Goal: Transaction & Acquisition: Book appointment/travel/reservation

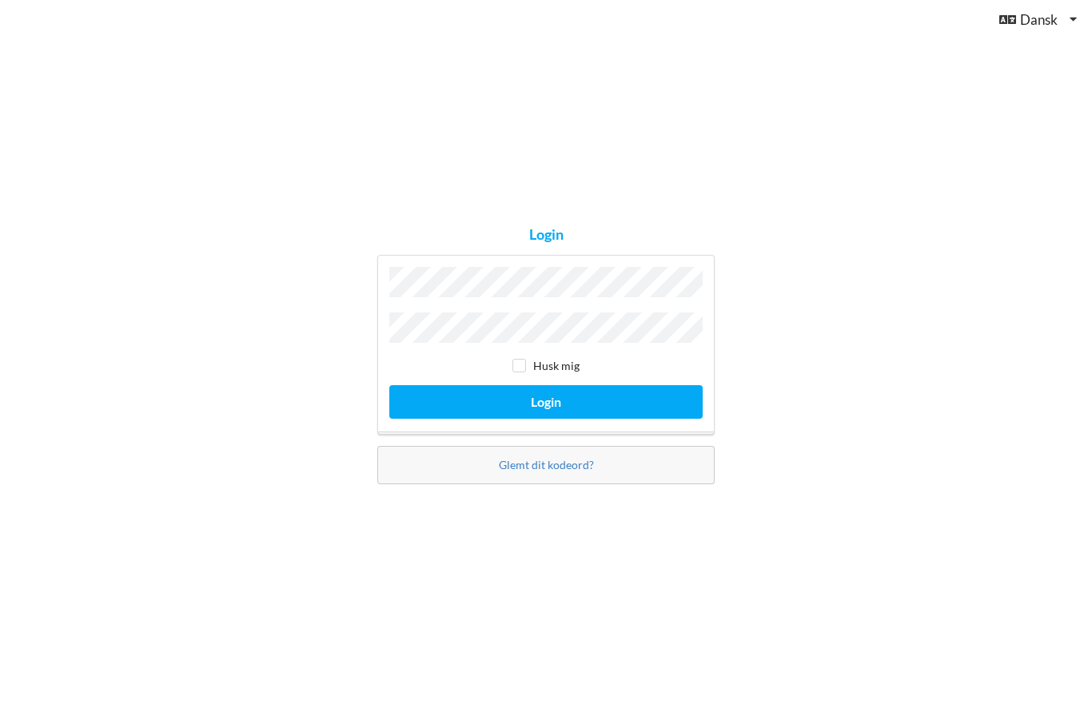
click at [546, 418] on button "Login" at bounding box center [545, 401] width 313 height 33
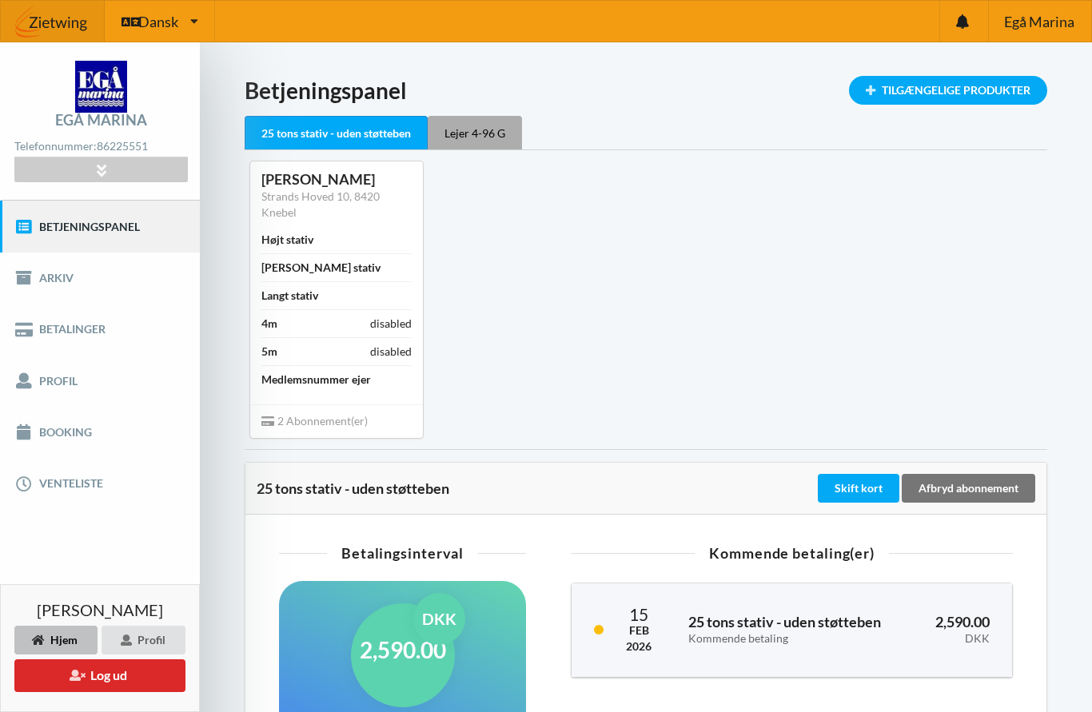
click at [477, 139] on div "Lejer 4-96 G" at bounding box center [475, 133] width 94 height 34
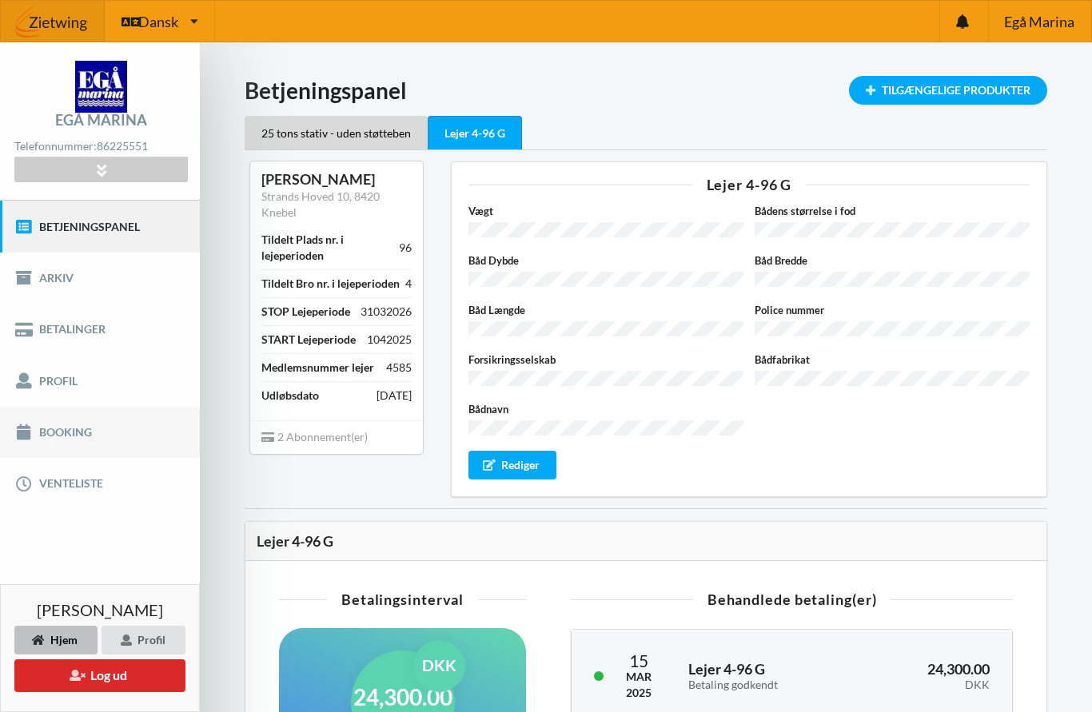
click at [77, 429] on link "Booking" at bounding box center [100, 432] width 200 height 51
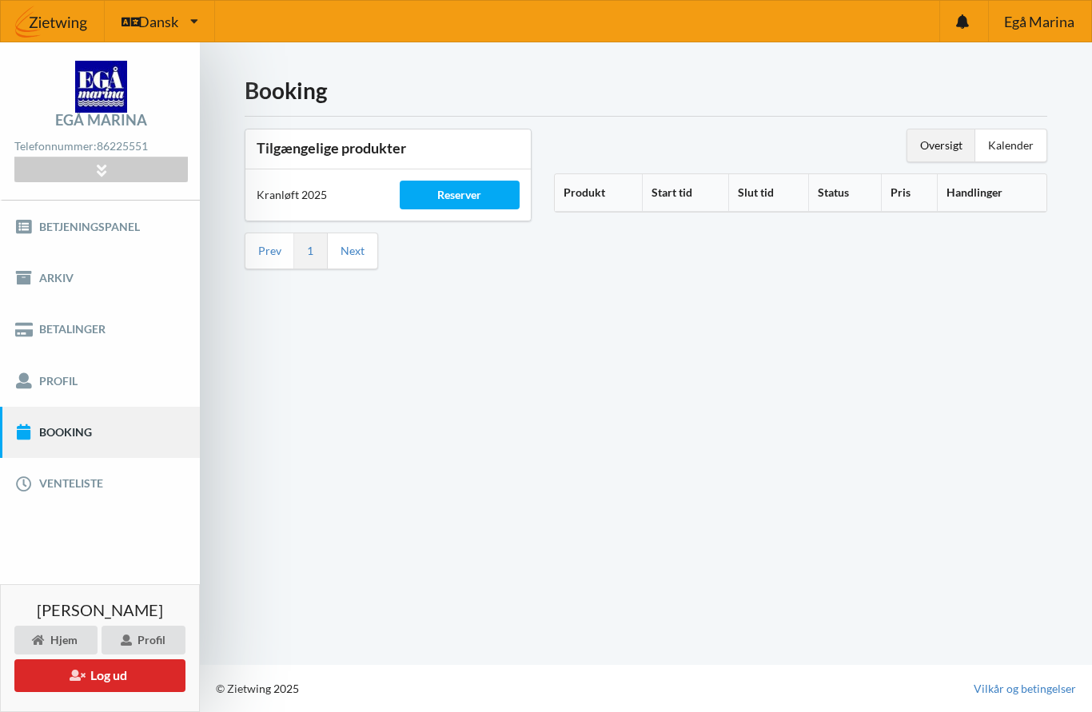
click at [599, 193] on th "Produkt" at bounding box center [598, 193] width 87 height 38
click at [944, 148] on div "Oversigt" at bounding box center [941, 145] width 68 height 32
click at [1022, 149] on div "Kalender" at bounding box center [1010, 145] width 71 height 32
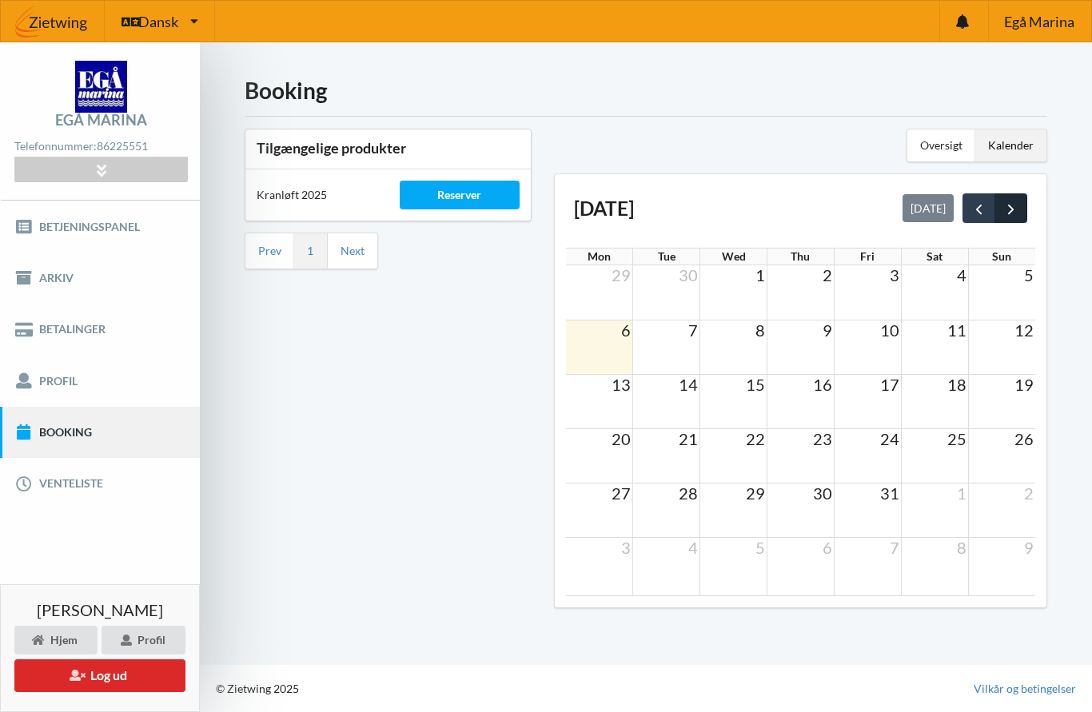
click at [1021, 209] on button "next" at bounding box center [1010, 207] width 33 height 29
click at [978, 209] on span "prev" at bounding box center [978, 209] width 17 height 17
click at [807, 396] on td at bounding box center [800, 401] width 67 height 54
click at [819, 404] on td at bounding box center [800, 401] width 67 height 54
click at [873, 411] on td at bounding box center [867, 401] width 67 height 54
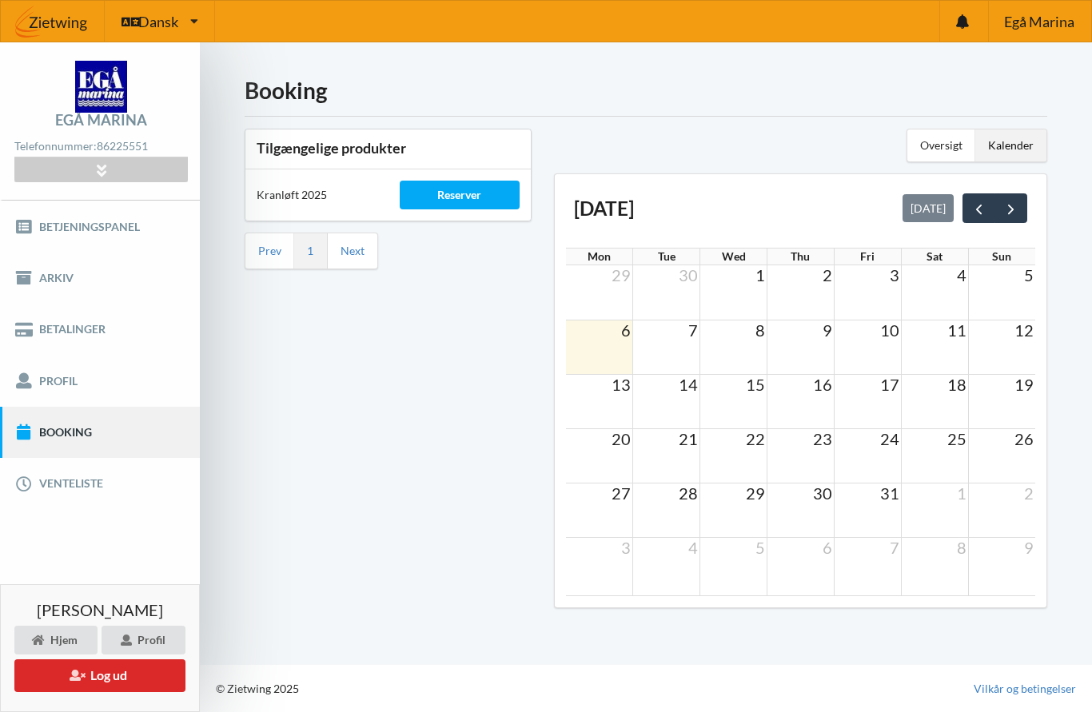
click at [803, 406] on td at bounding box center [800, 401] width 67 height 54
click at [357, 251] on link "Next" at bounding box center [353, 251] width 24 height 14
click at [1007, 213] on span "next" at bounding box center [1010, 209] width 17 height 17
click at [1014, 214] on span "next" at bounding box center [1010, 209] width 17 height 17
click at [975, 211] on span "prev" at bounding box center [978, 209] width 17 height 17
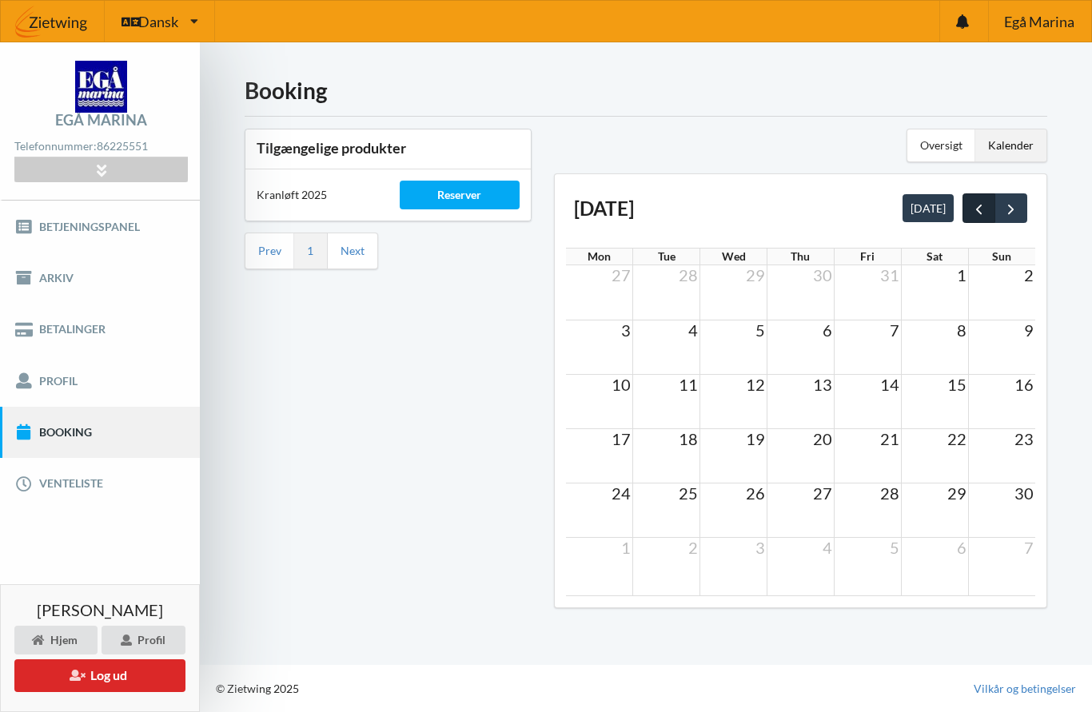
click at [979, 209] on span "prev" at bounding box center [978, 209] width 17 height 17
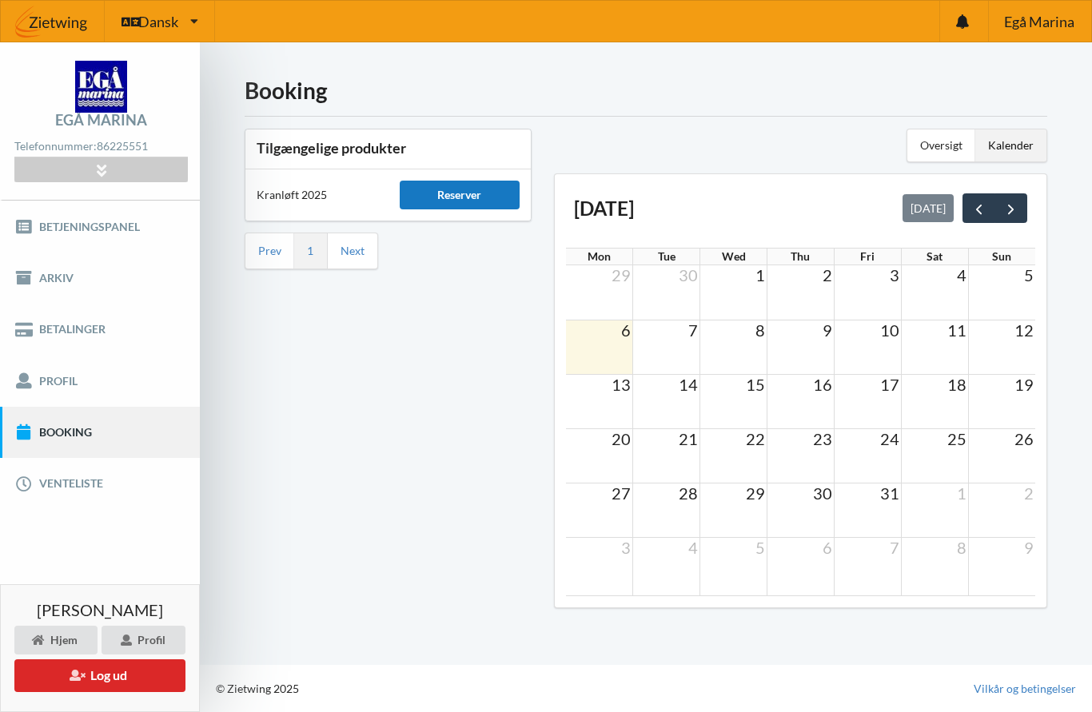
click at [456, 198] on div "Reserver" at bounding box center [460, 195] width 121 height 29
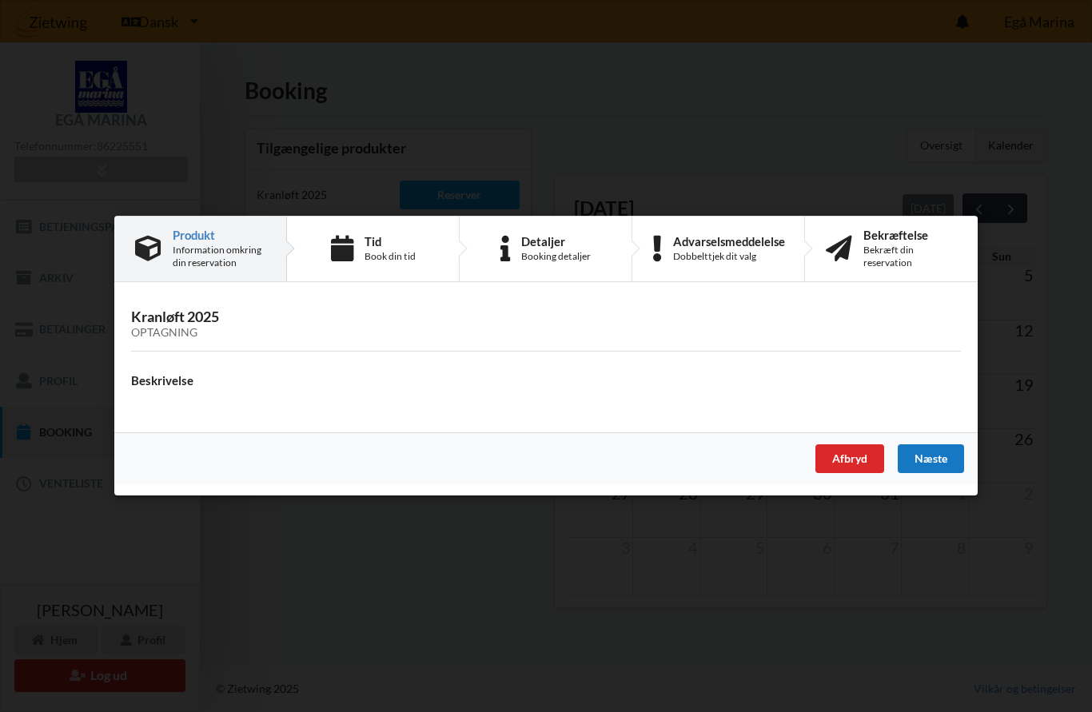
click at [934, 459] on div "Næste" at bounding box center [931, 459] width 66 height 29
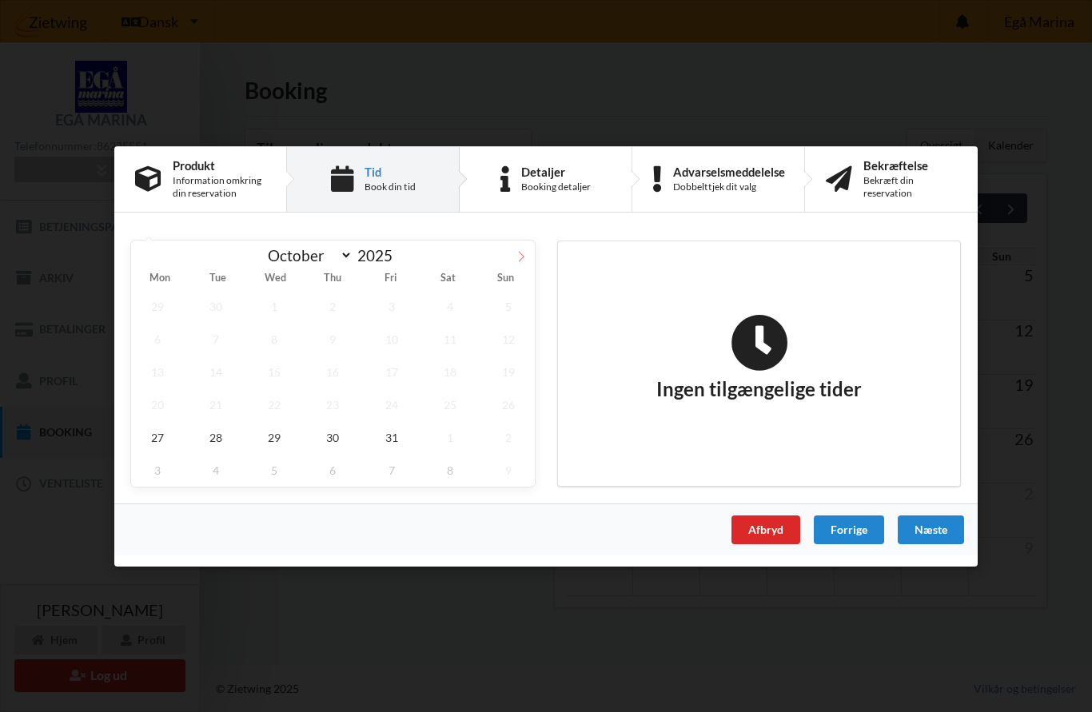
click at [515, 262] on span at bounding box center [521, 253] width 27 height 27
click at [145, 253] on icon at bounding box center [144, 255] width 11 height 11
select select "9"
click at [386, 444] on span "31" at bounding box center [391, 436] width 53 height 33
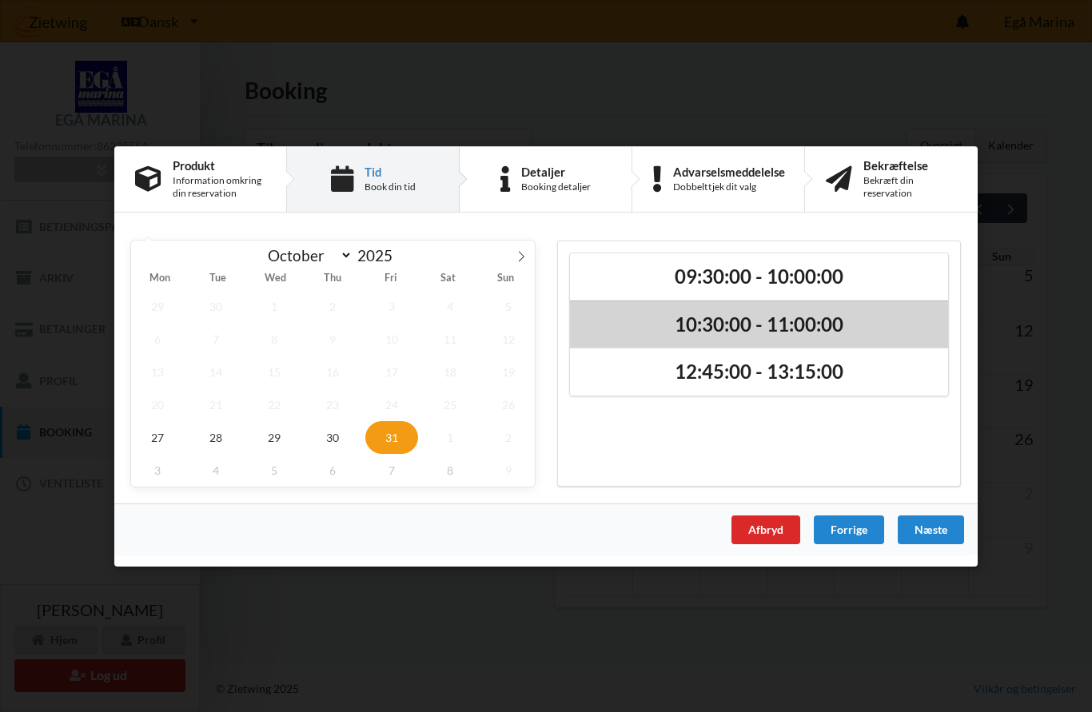
click at [795, 333] on h2 "10:30:00 - 11:00:00" at bounding box center [759, 324] width 356 height 25
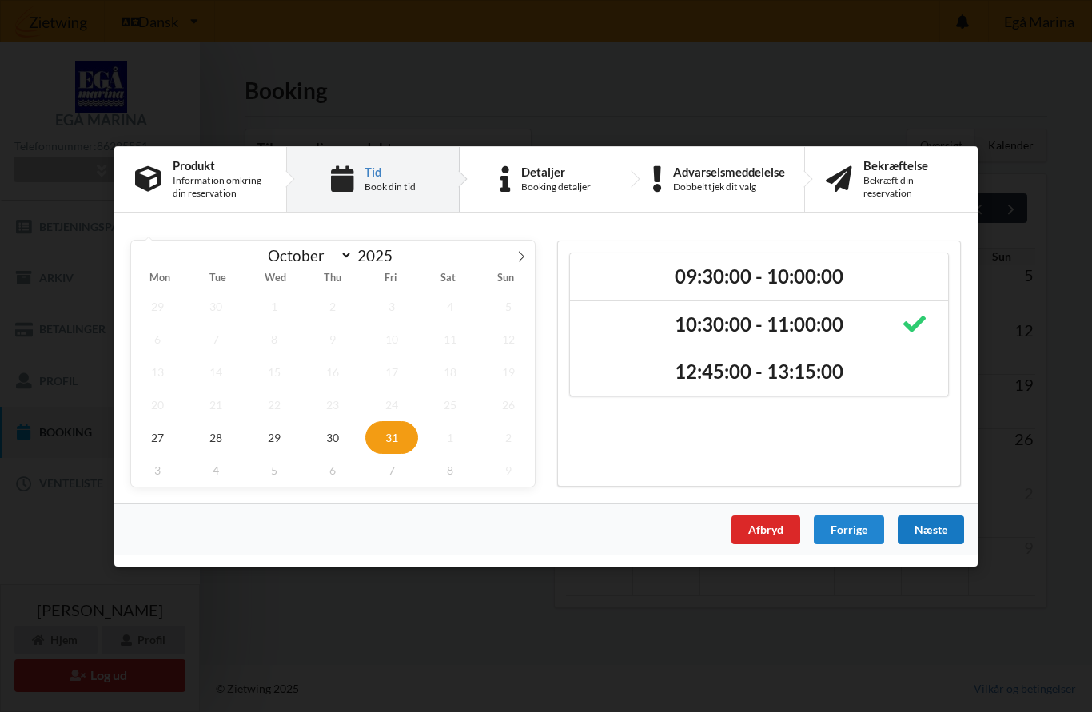
click at [943, 530] on div "Næste" at bounding box center [931, 529] width 66 height 29
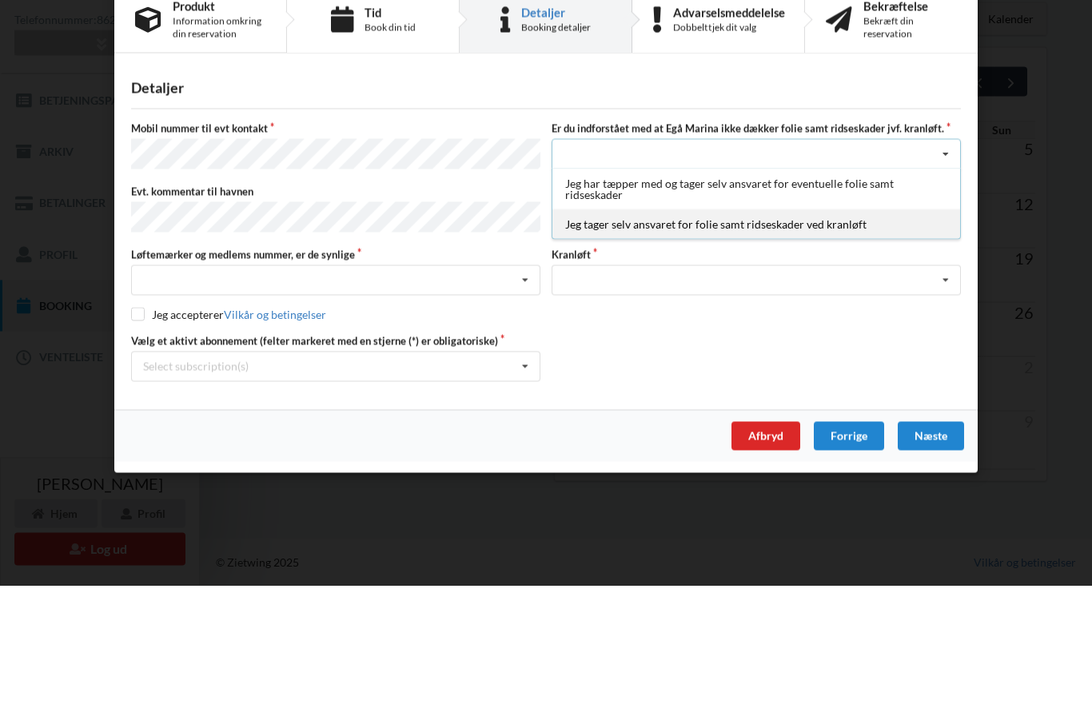
click at [806, 336] on div "Jeg tager selv ansvaret for folie samt ridseskader ved kranløft" at bounding box center [756, 351] width 408 height 30
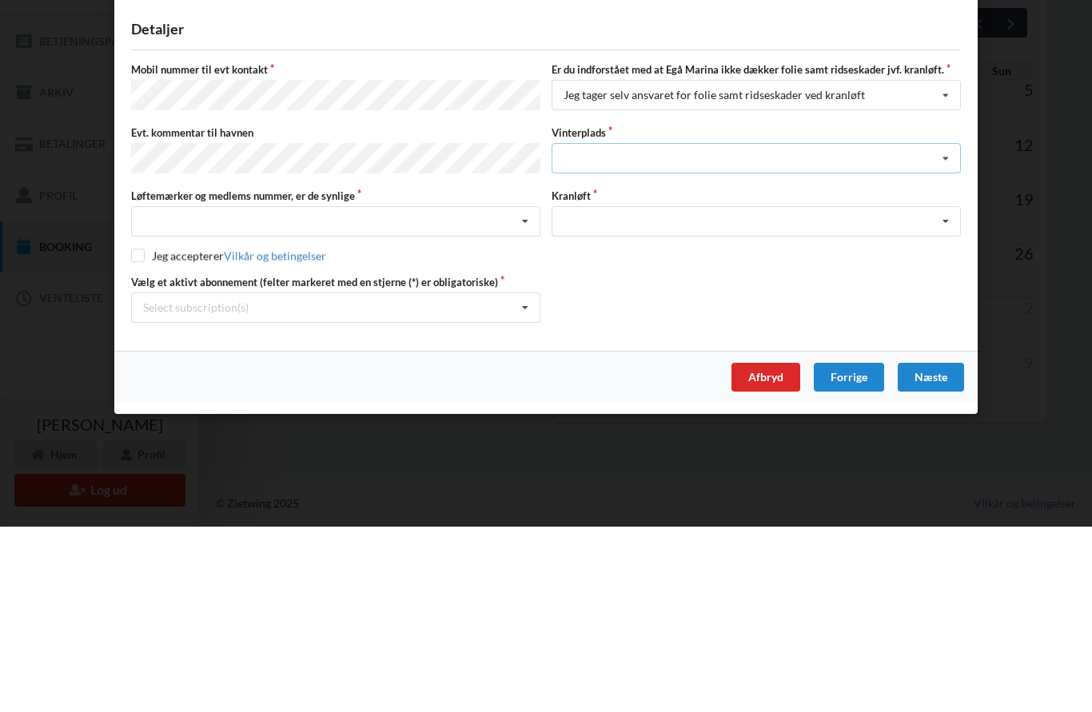
click at [946, 329] on icon at bounding box center [946, 344] width 24 height 30
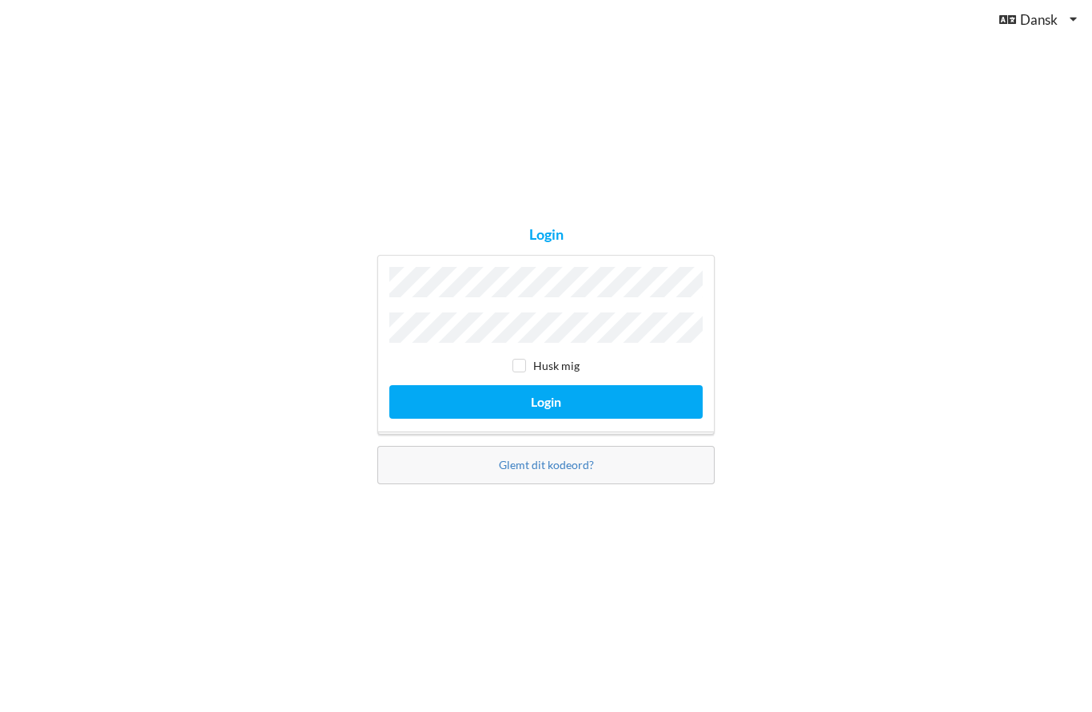
click at [546, 385] on button "Login" at bounding box center [545, 401] width 313 height 33
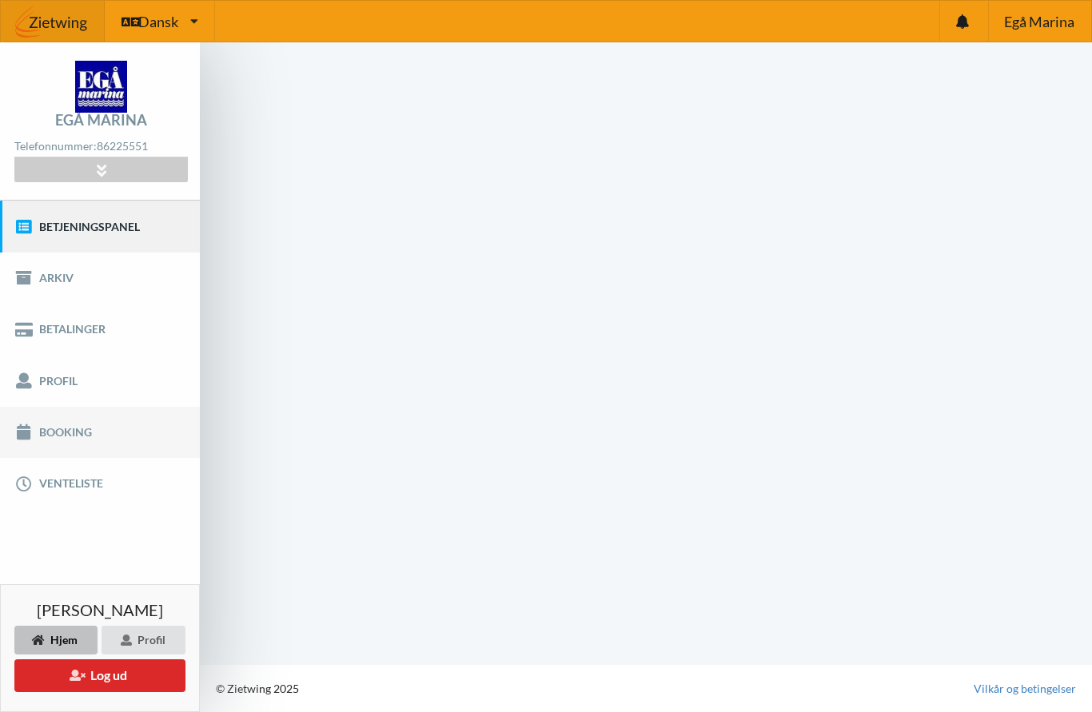
click at [74, 407] on link "Booking" at bounding box center [100, 432] width 200 height 51
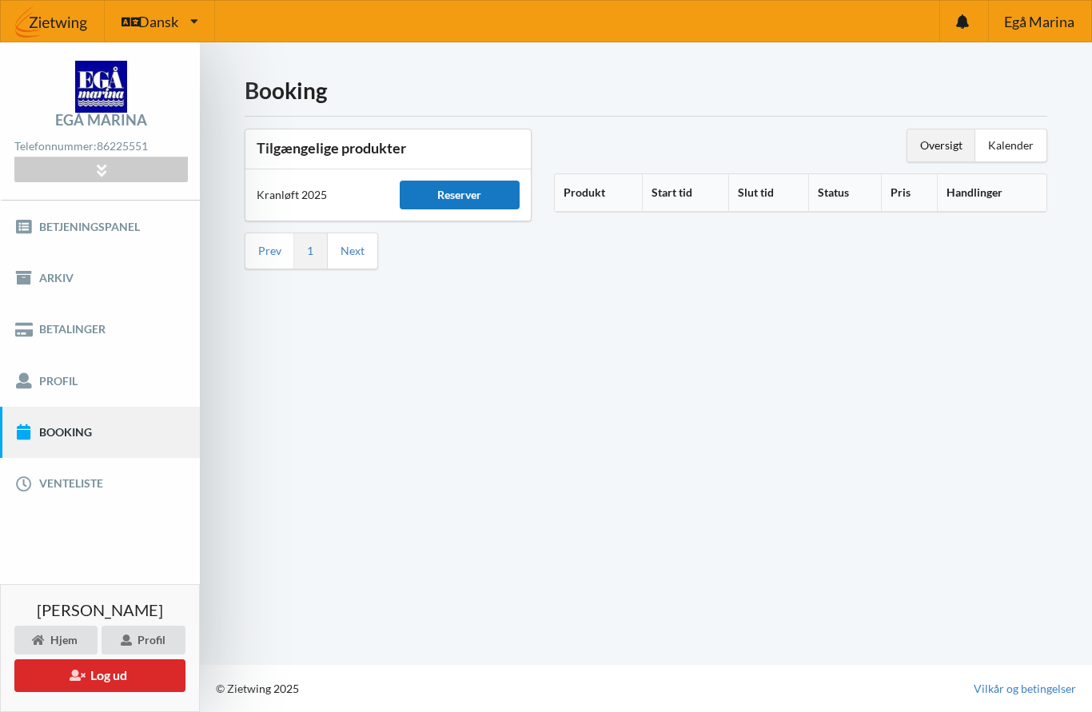
click at [477, 181] on div "Reserver" at bounding box center [460, 195] width 121 height 29
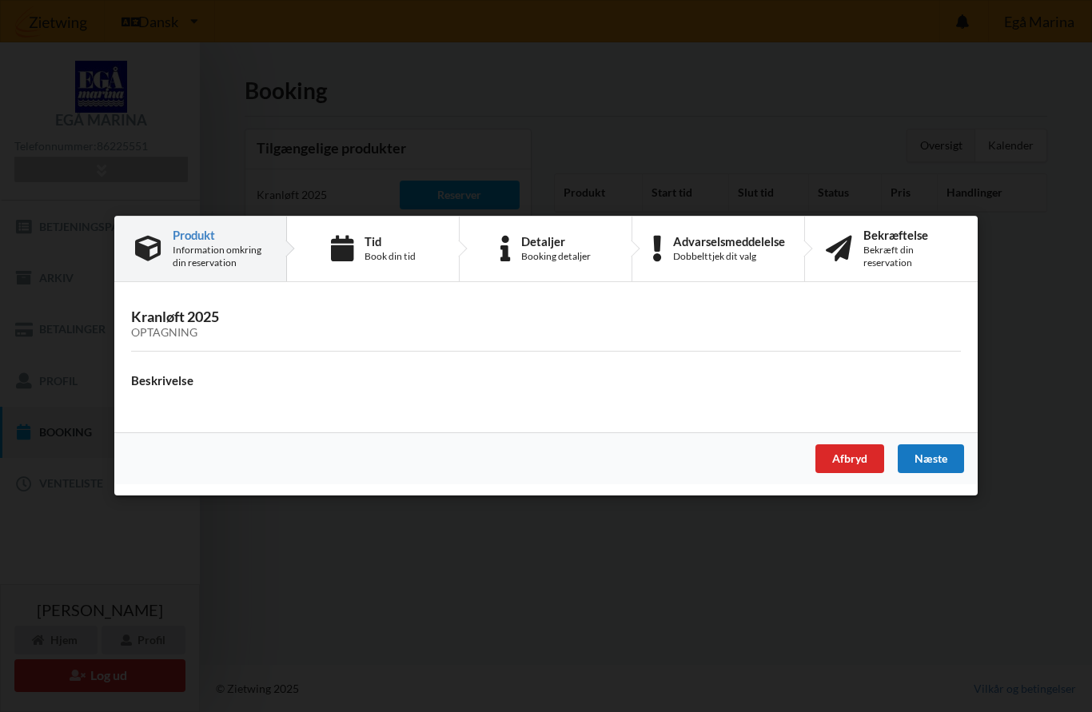
click at [939, 465] on div "Næste" at bounding box center [931, 459] width 66 height 29
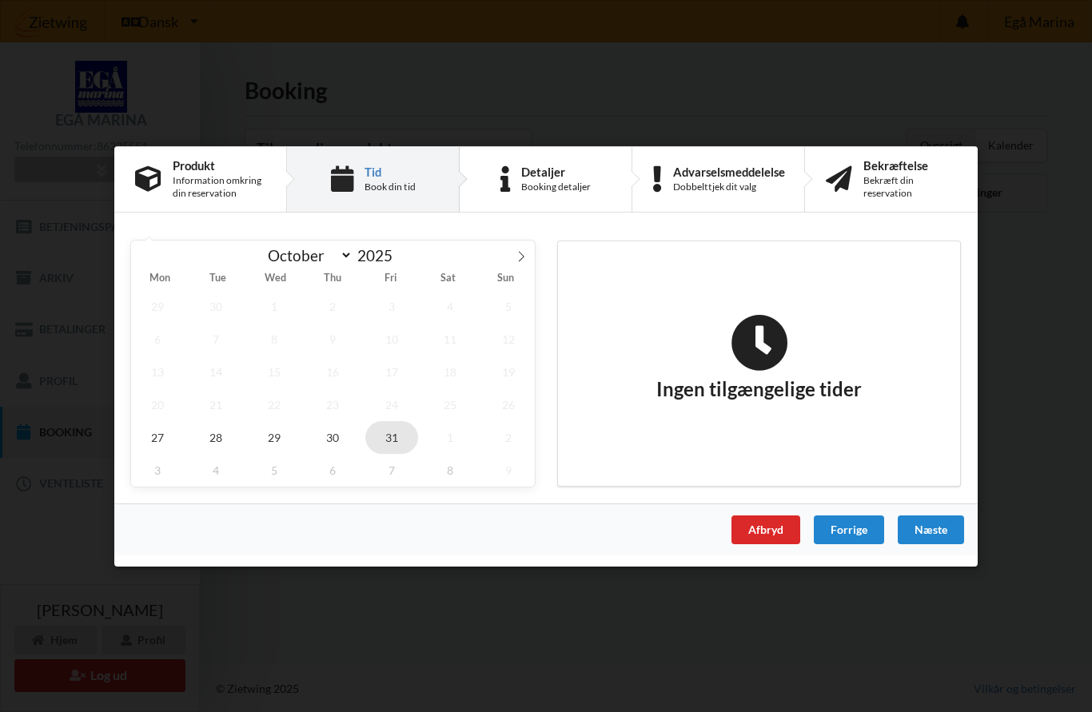
click at [389, 430] on span "31" at bounding box center [391, 436] width 53 height 33
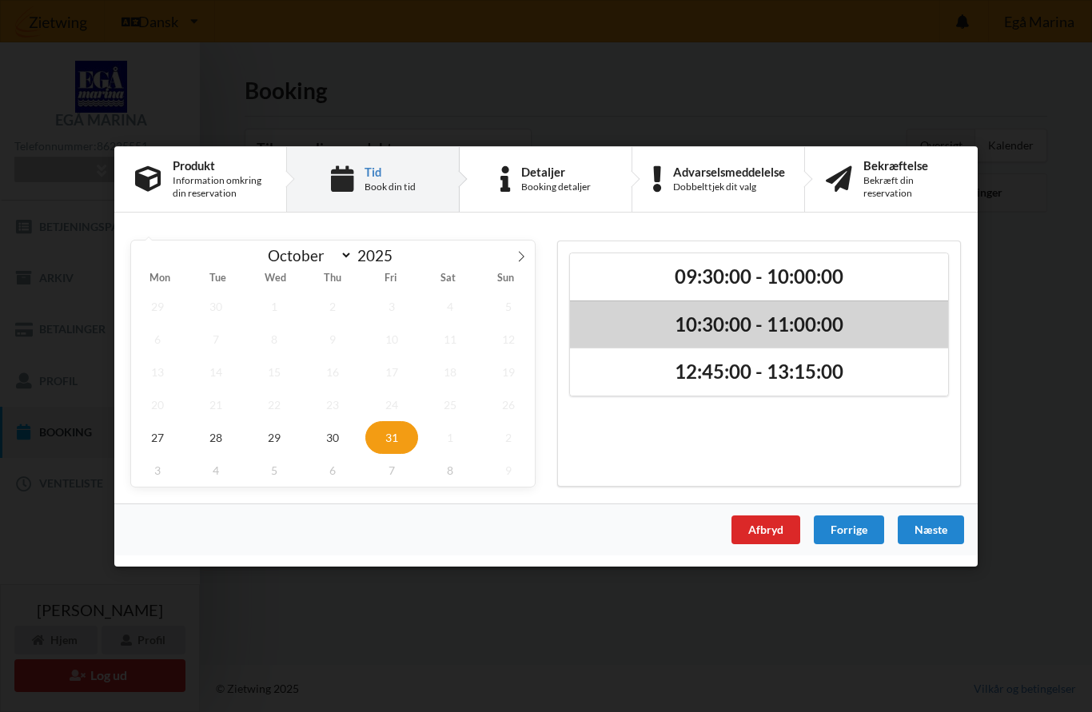
click at [821, 324] on h2 "10:30:00 - 11:00:00" at bounding box center [759, 324] width 356 height 25
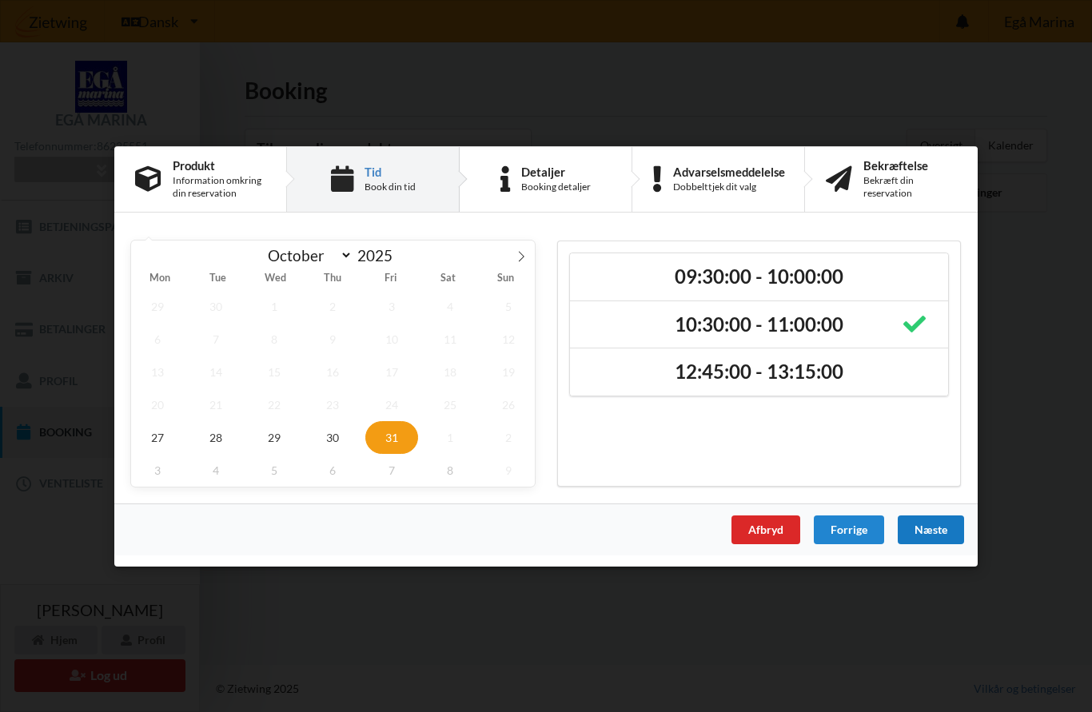
click at [944, 537] on div "Næste" at bounding box center [931, 529] width 66 height 29
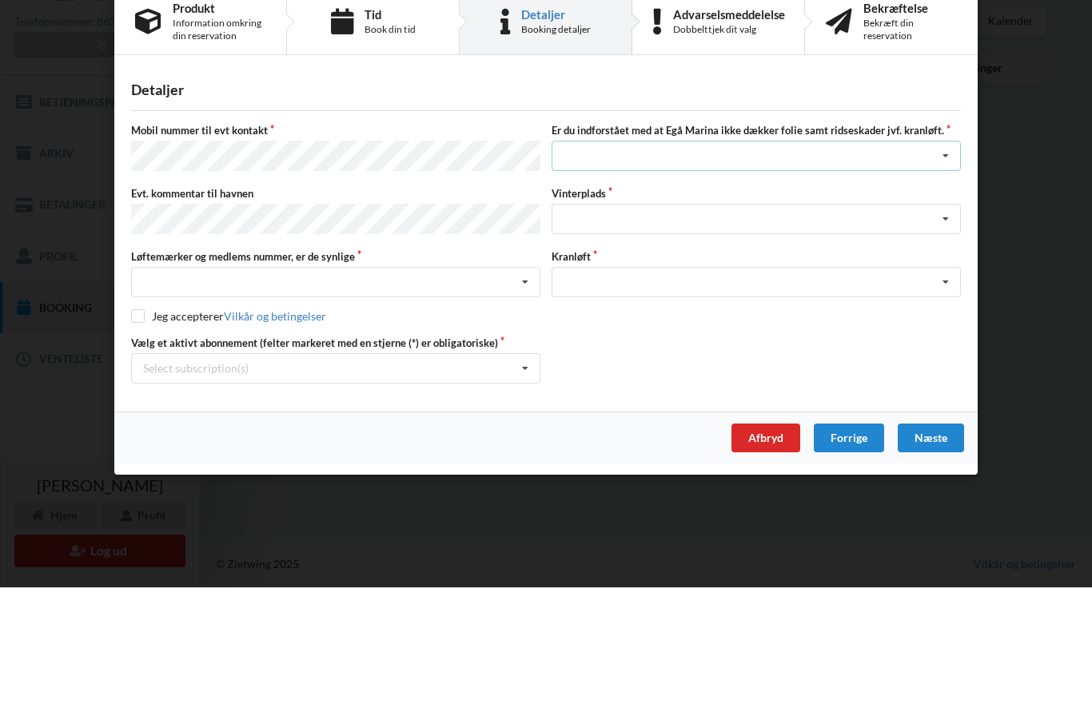
click at [942, 266] on icon at bounding box center [946, 281] width 24 height 30
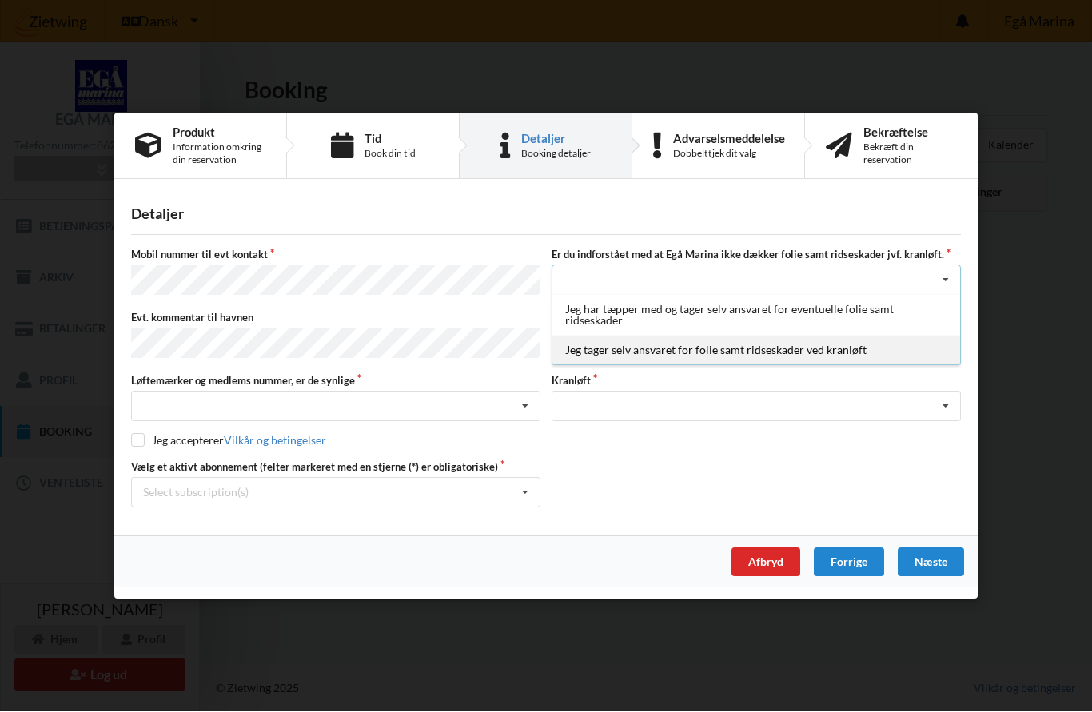
click at [858, 356] on div "Jeg tager selv ansvaret for folie samt ridseskader ved kranløft" at bounding box center [756, 351] width 408 height 30
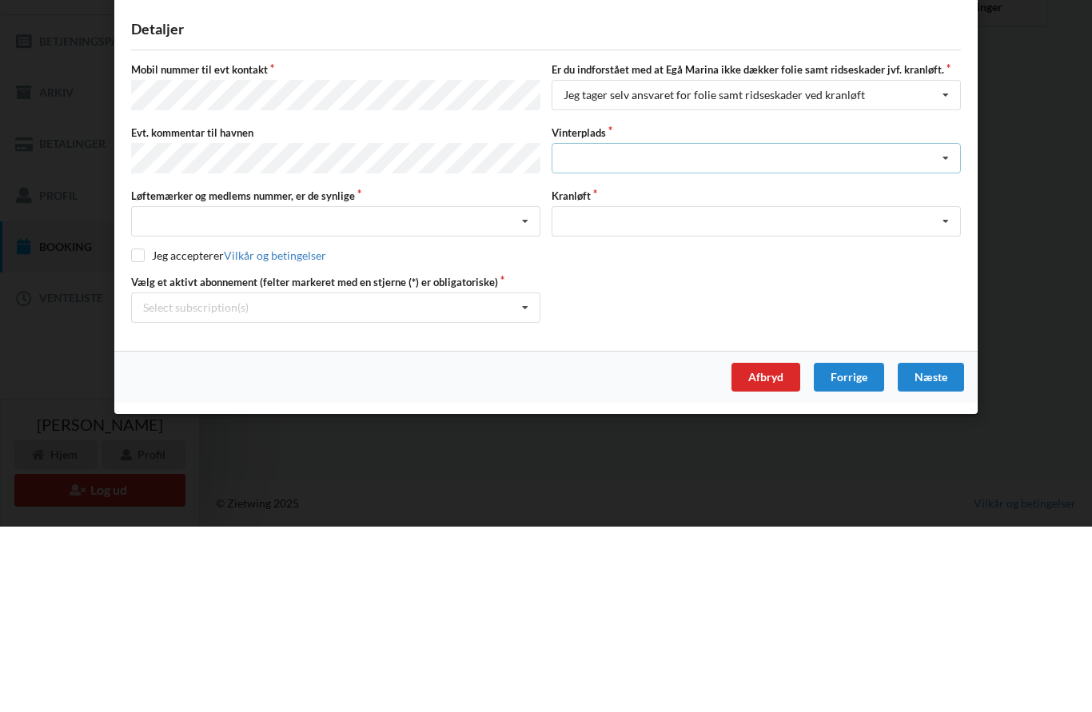
click at [936, 329] on icon at bounding box center [946, 344] width 24 height 30
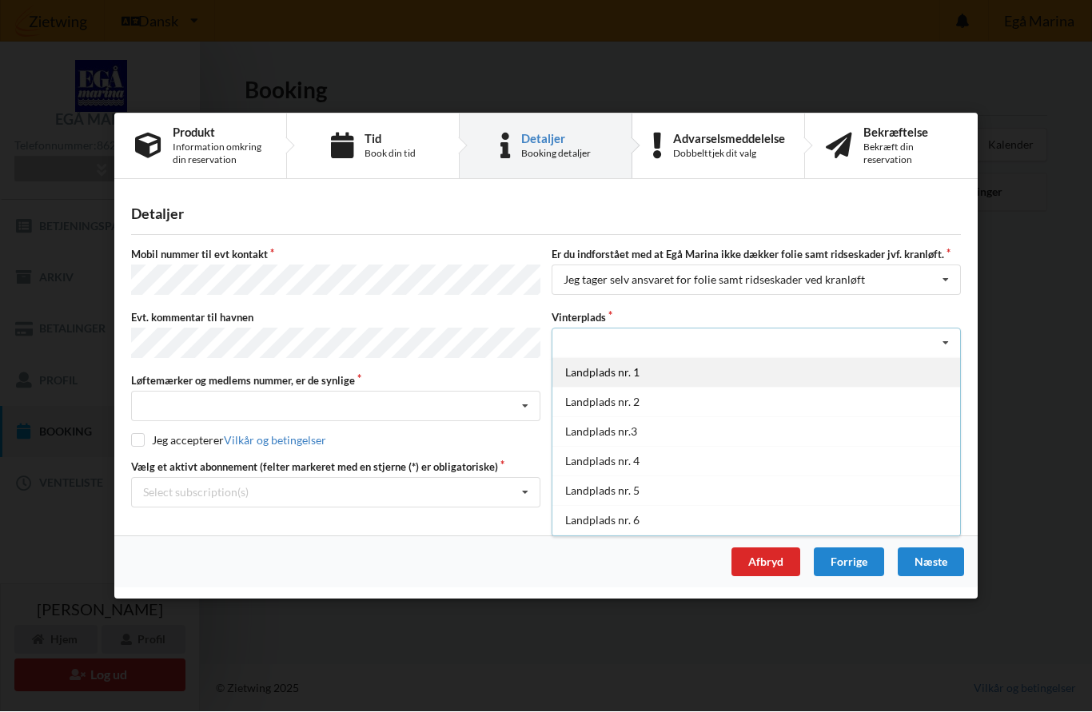
click at [640, 365] on div "Landplads nr. 1" at bounding box center [756, 373] width 408 height 30
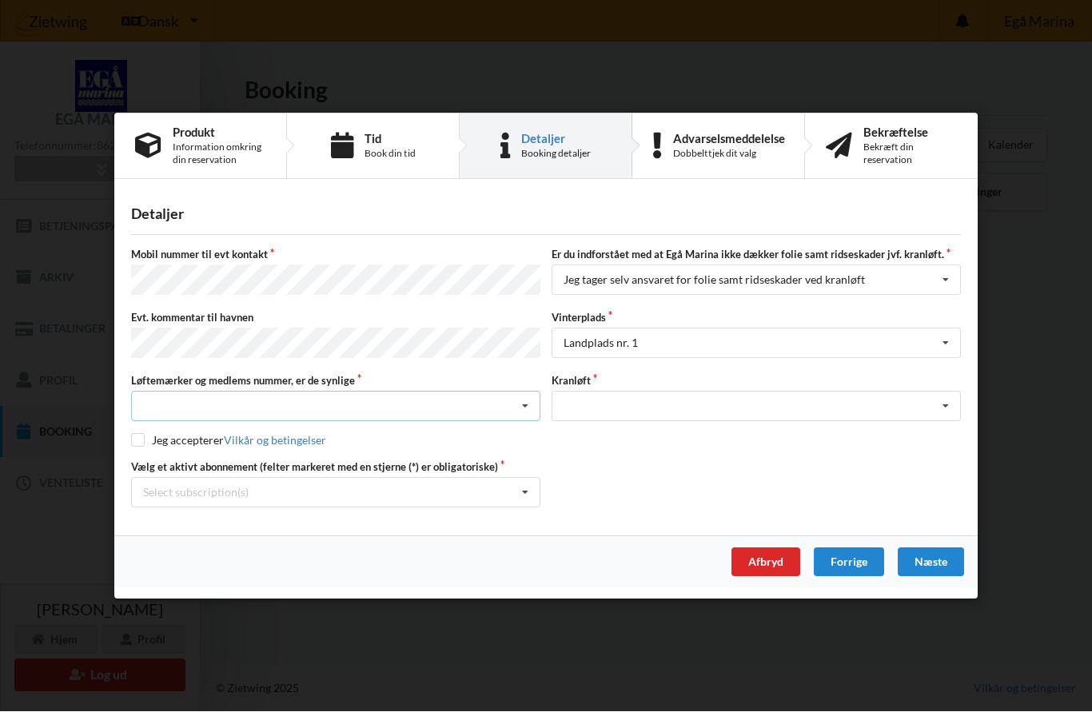
click at [519, 404] on icon at bounding box center [525, 407] width 24 height 30
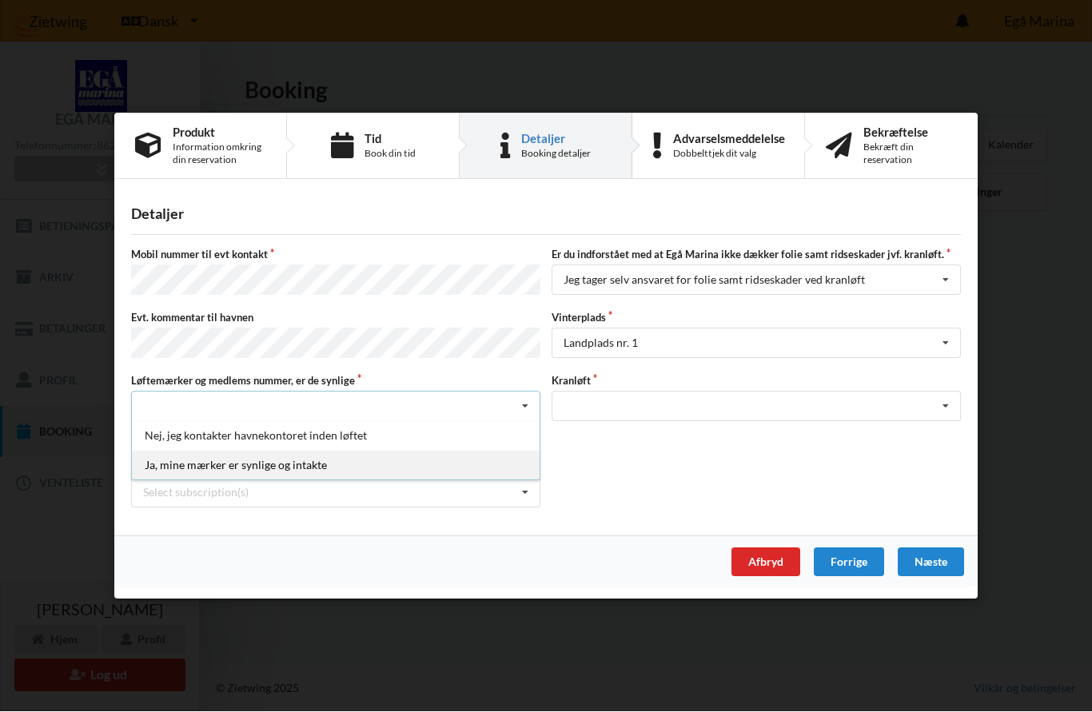
click at [324, 467] on div "Ja, mine mærker er synlige og intakte" at bounding box center [336, 466] width 408 height 30
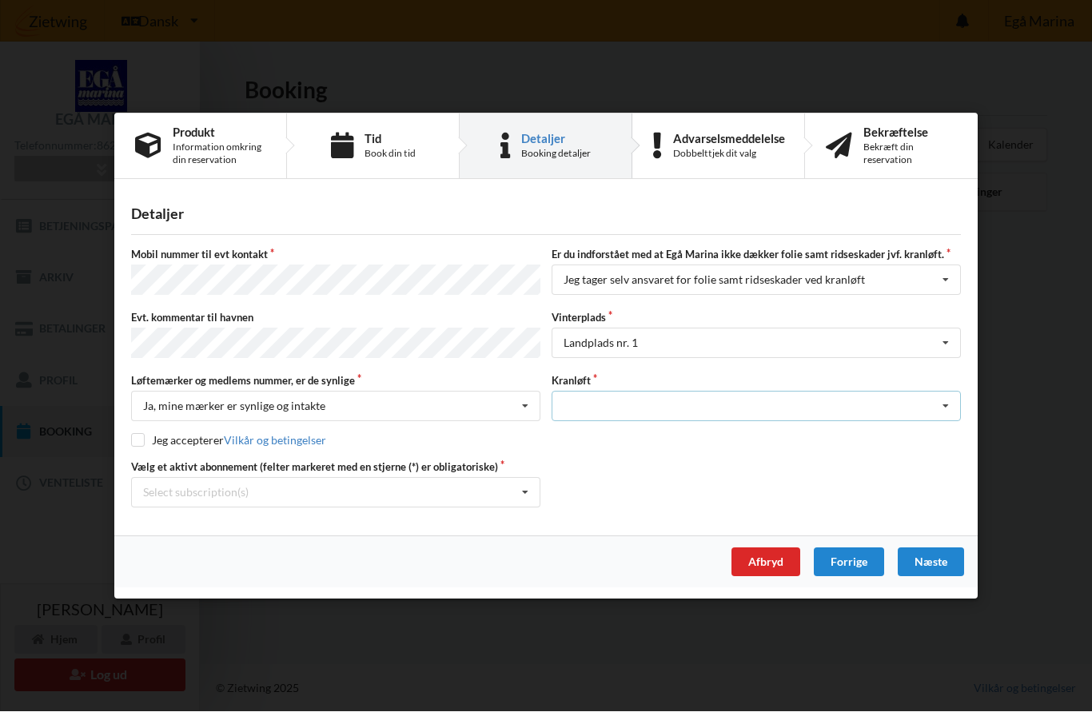
click at [936, 407] on icon at bounding box center [946, 407] width 24 height 30
click at [615, 436] on div "Optagning" at bounding box center [756, 436] width 408 height 30
click at [143, 434] on input "checkbox" at bounding box center [138, 441] width 14 height 14
checkbox input "true"
click at [528, 485] on icon at bounding box center [525, 493] width 24 height 30
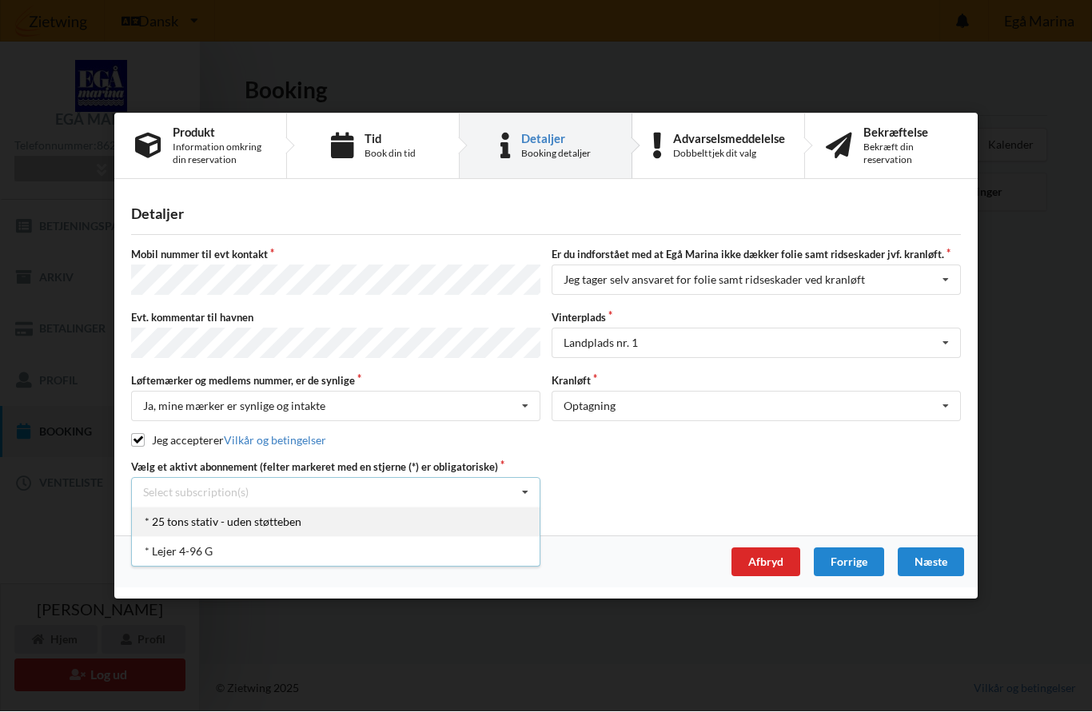
click at [241, 515] on div "* 25 tons stativ - uden støtteben" at bounding box center [336, 522] width 408 height 30
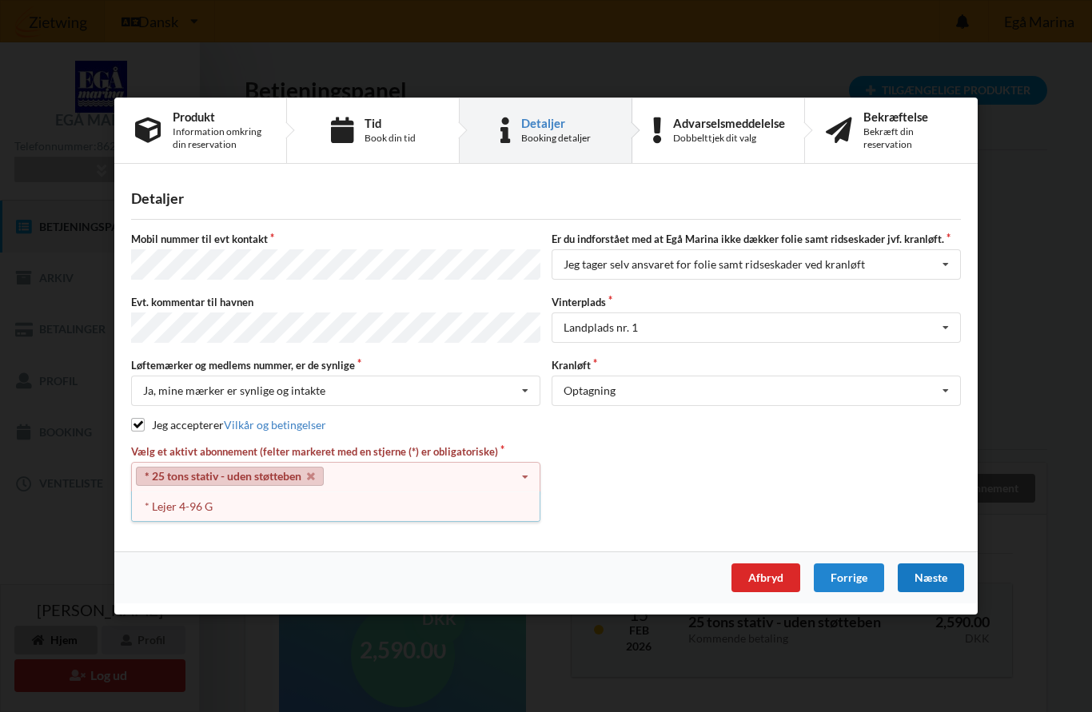
click at [938, 576] on div "Næste" at bounding box center [931, 578] width 66 height 29
click at [799, 467] on div "Vælg et aktivt abonnement (felter markeret med en stjerne (*) er obligatoriske)…" at bounding box center [545, 483] width 841 height 79
click at [204, 504] on div "* Lejer 4-96 G" at bounding box center [336, 507] width 408 height 30
click at [937, 571] on div "Næste" at bounding box center [931, 578] width 66 height 29
click at [810, 448] on div "Vælg et aktivt abonnement (felter markeret med en stjerne (*) er obligatoriske)…" at bounding box center [545, 483] width 841 height 79
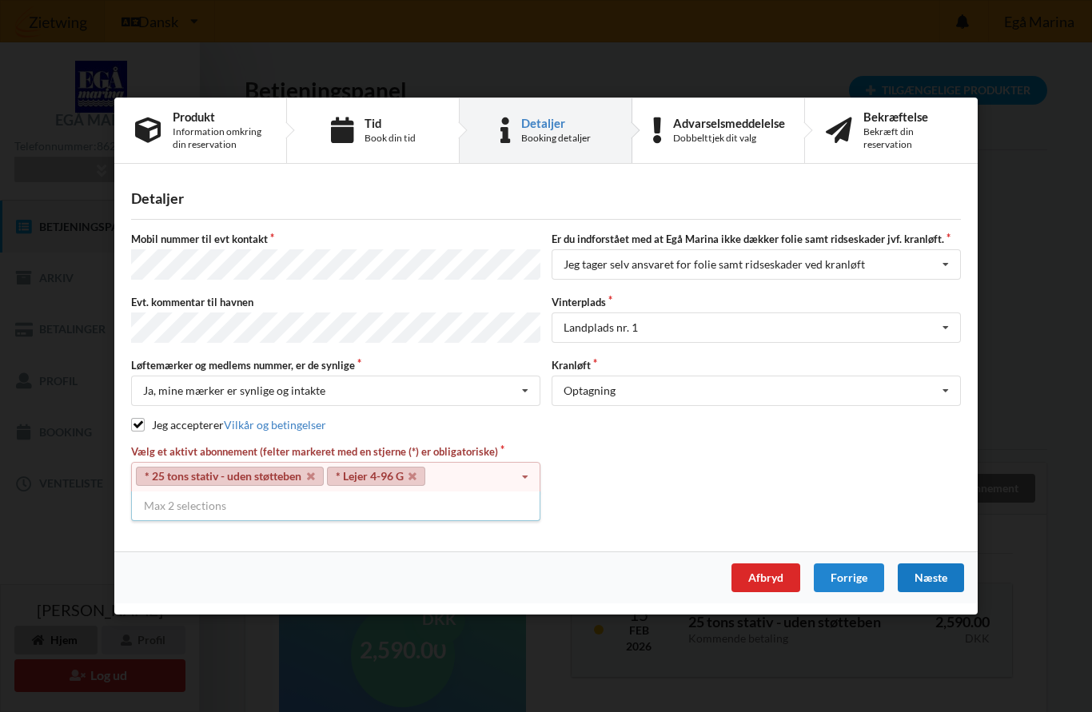
click at [932, 574] on div "Næste" at bounding box center [931, 578] width 66 height 29
click at [938, 572] on div "Næste" at bounding box center [931, 578] width 66 height 29
click at [556, 141] on div "Booking detaljer" at bounding box center [556, 138] width 70 height 13
click at [524, 469] on icon at bounding box center [525, 478] width 24 height 30
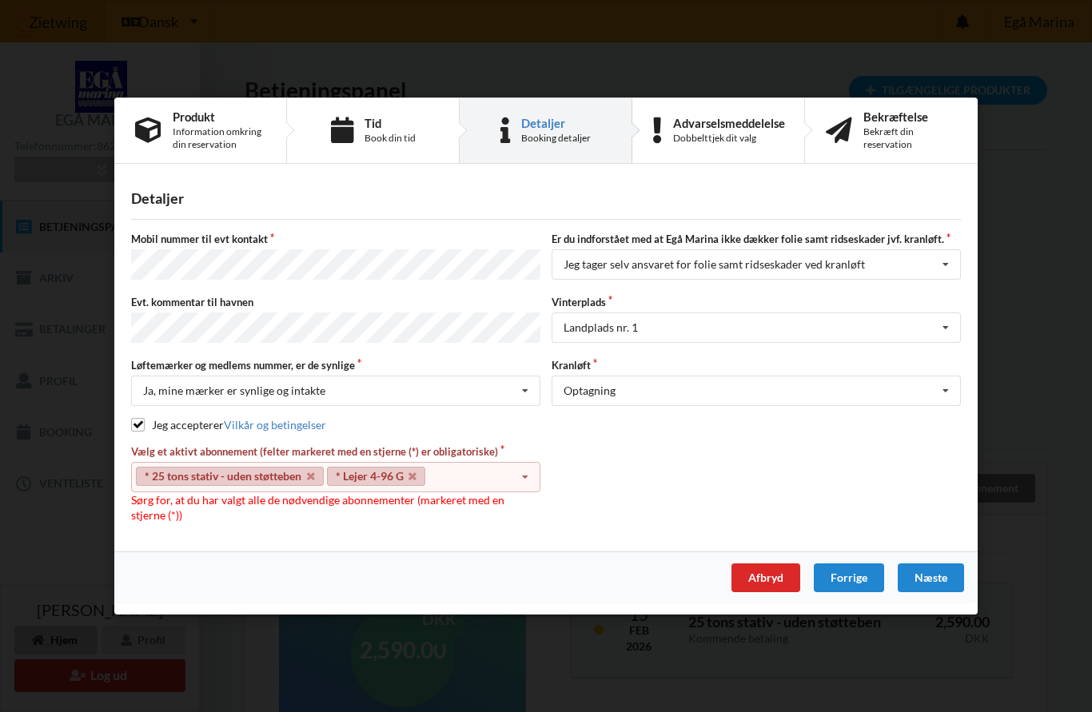
click at [530, 469] on icon at bounding box center [525, 478] width 24 height 30
click at [932, 574] on div "Næste" at bounding box center [931, 578] width 66 height 29
click at [830, 578] on div "Forrige" at bounding box center [849, 578] width 70 height 29
click at [947, 333] on icon at bounding box center [946, 328] width 24 height 30
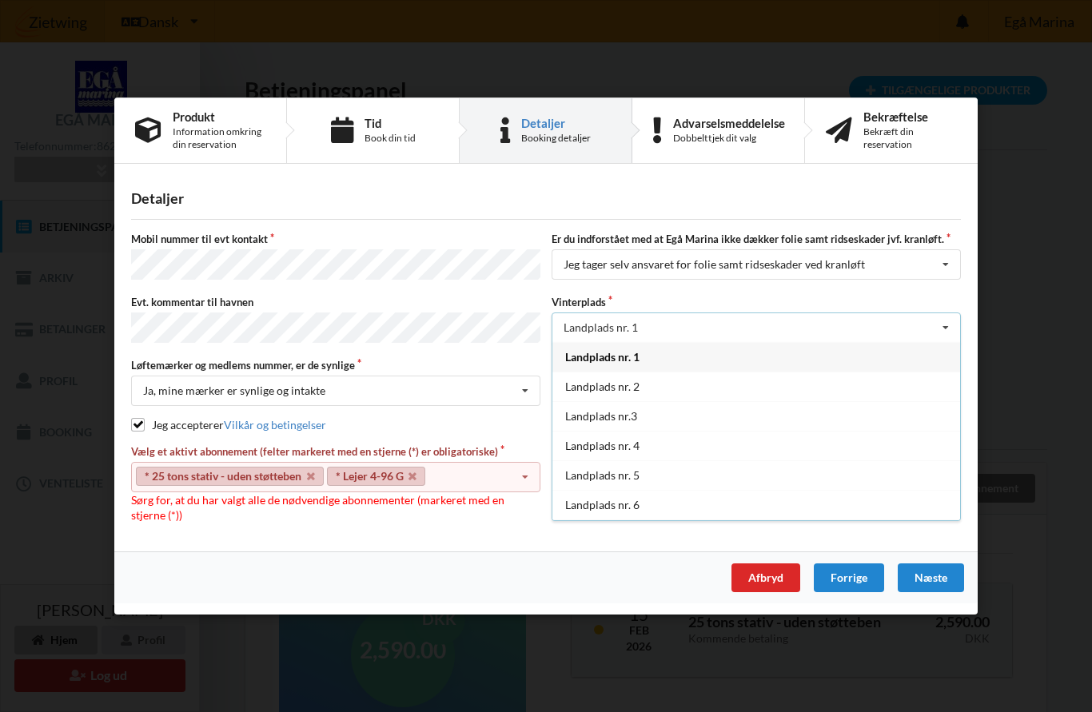
click at [914, 366] on div "Landplads nr. 1" at bounding box center [756, 357] width 408 height 30
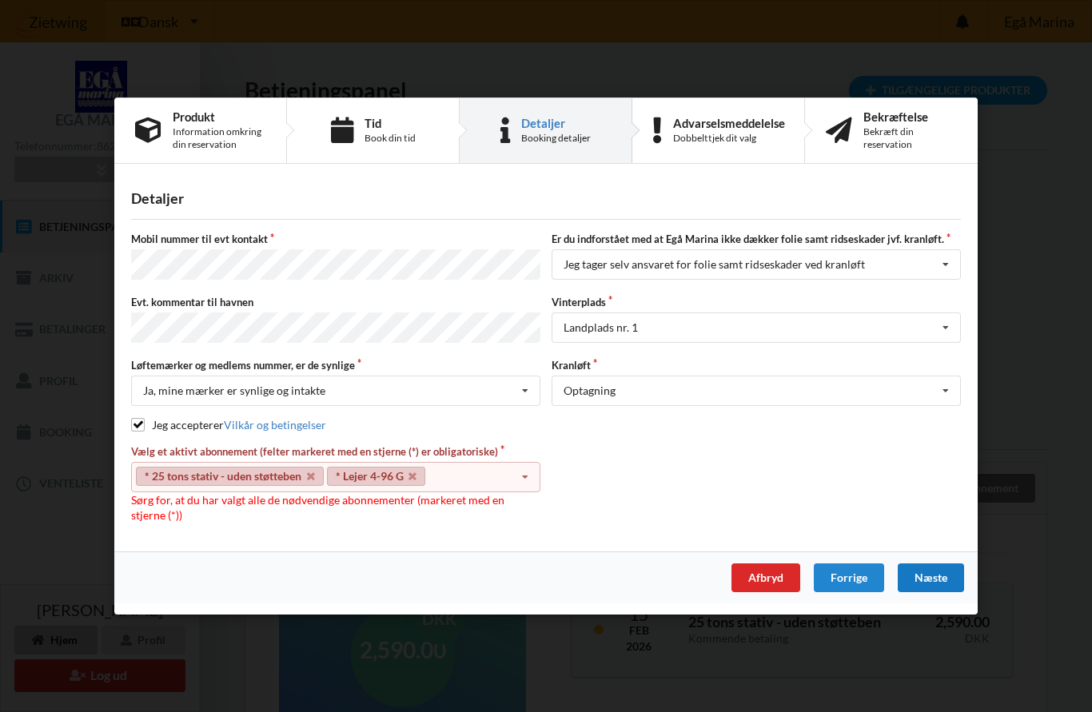
click at [932, 574] on div "Næste" at bounding box center [931, 578] width 66 height 29
click at [929, 577] on div "Næste" at bounding box center [931, 578] width 66 height 29
click at [763, 576] on div "Afbryd" at bounding box center [765, 578] width 69 height 29
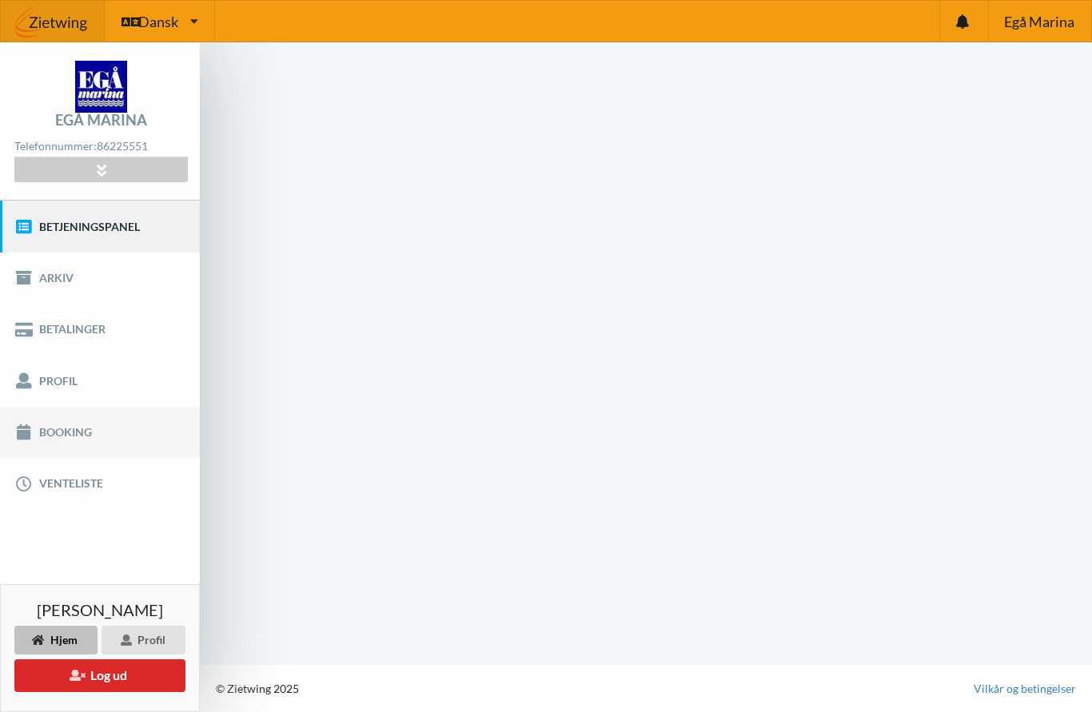
click at [91, 433] on link "Booking" at bounding box center [100, 432] width 200 height 51
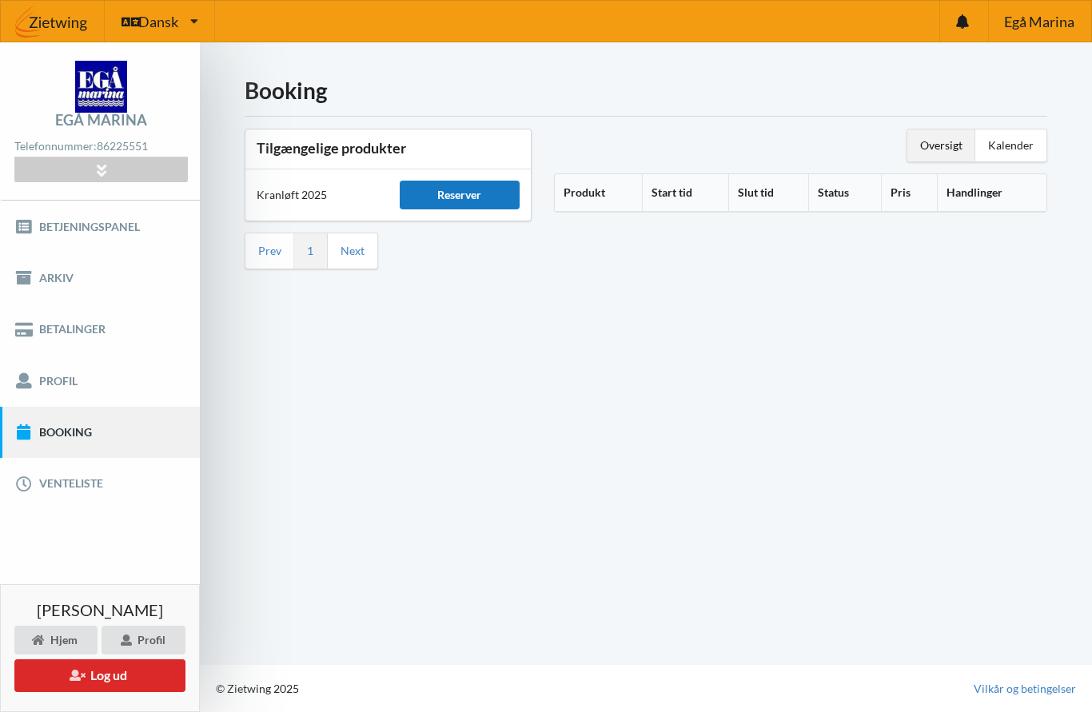
click at [472, 185] on div "Reserver" at bounding box center [460, 195] width 121 height 29
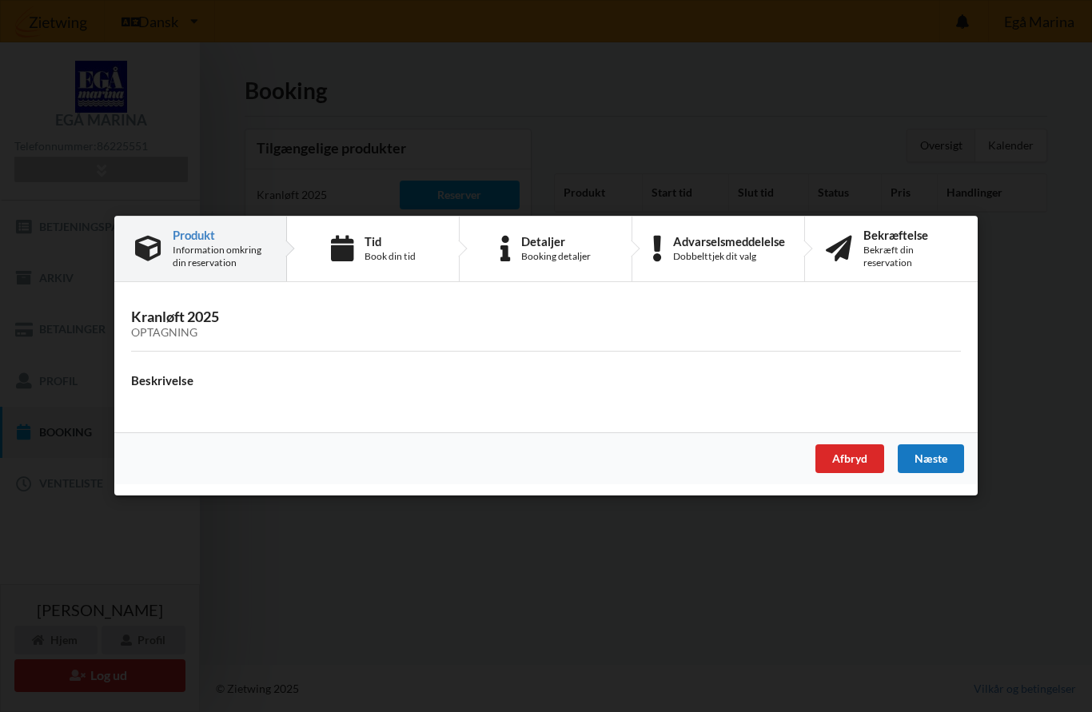
click at [936, 460] on div "Næste" at bounding box center [931, 459] width 66 height 29
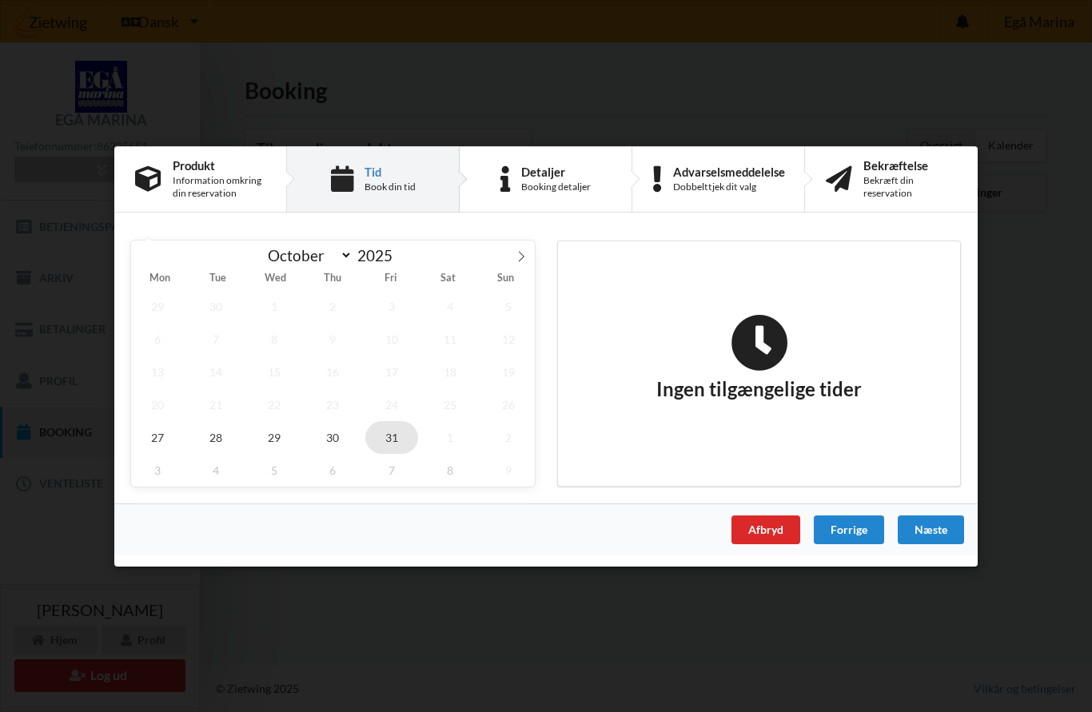
click at [395, 429] on span "31" at bounding box center [391, 436] width 53 height 33
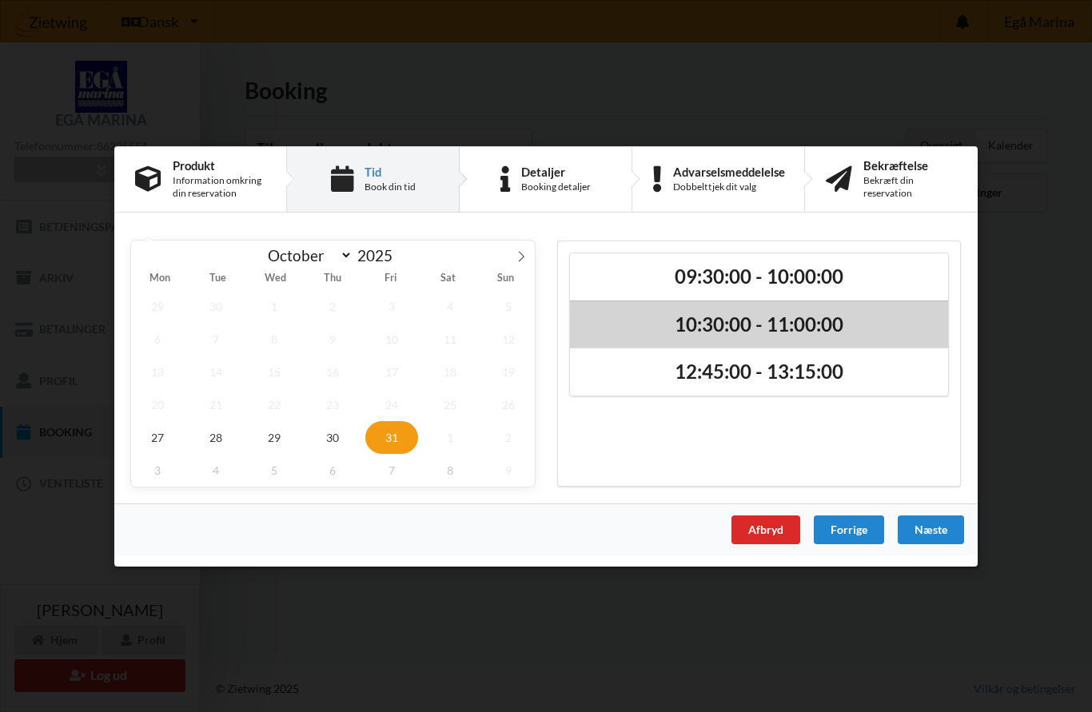
click at [838, 330] on h2 "10:30:00 - 11:00:00" at bounding box center [759, 324] width 356 height 25
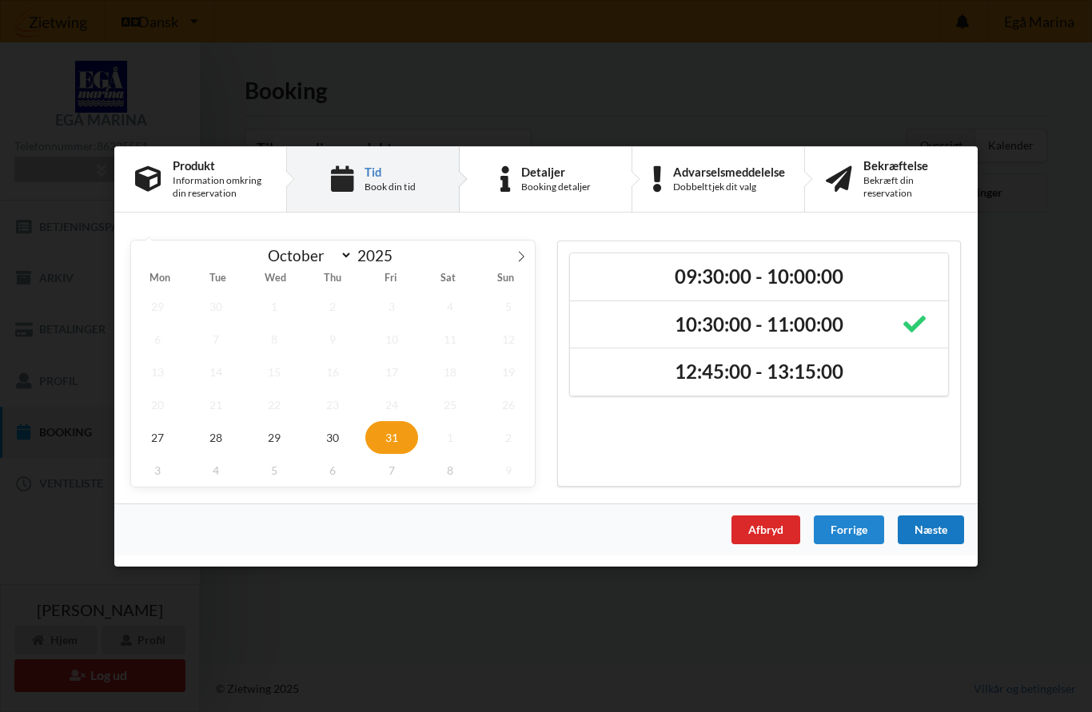
click at [934, 540] on div "Næste" at bounding box center [931, 529] width 66 height 29
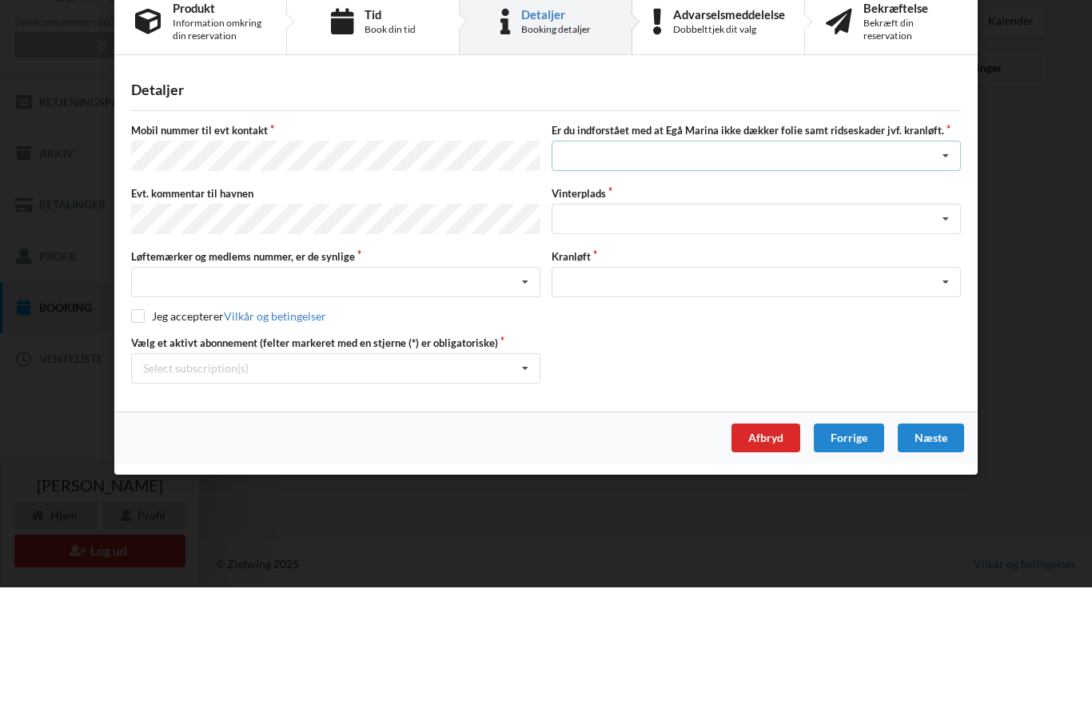
click at [942, 266] on icon at bounding box center [946, 281] width 24 height 30
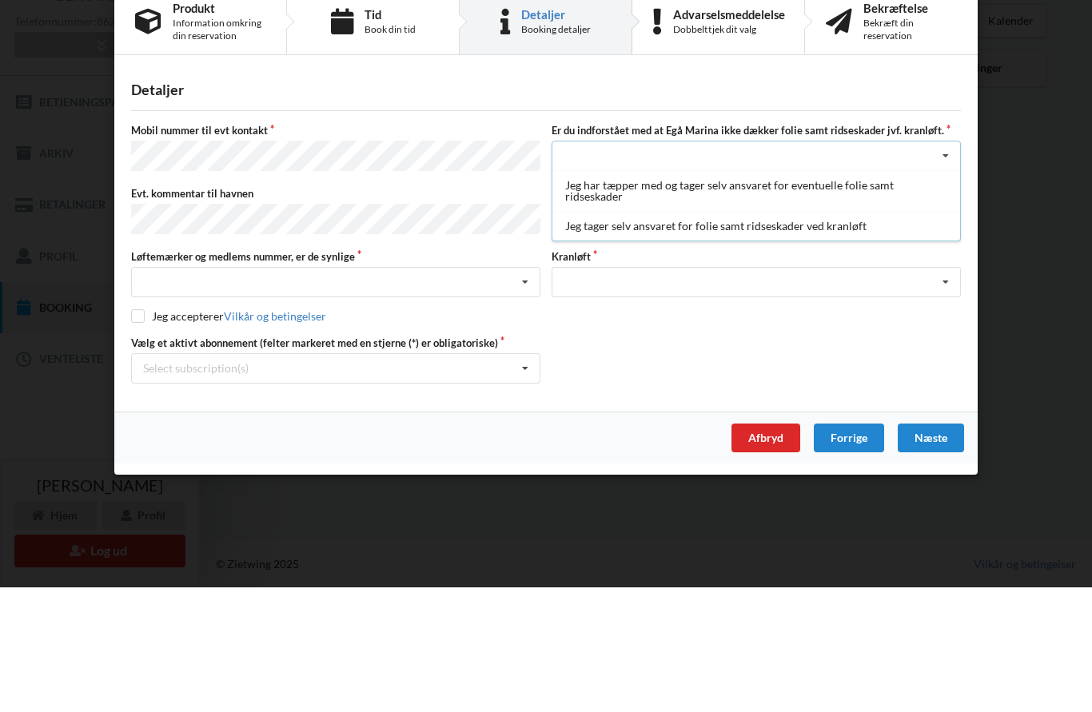
scroll to position [71, 0]
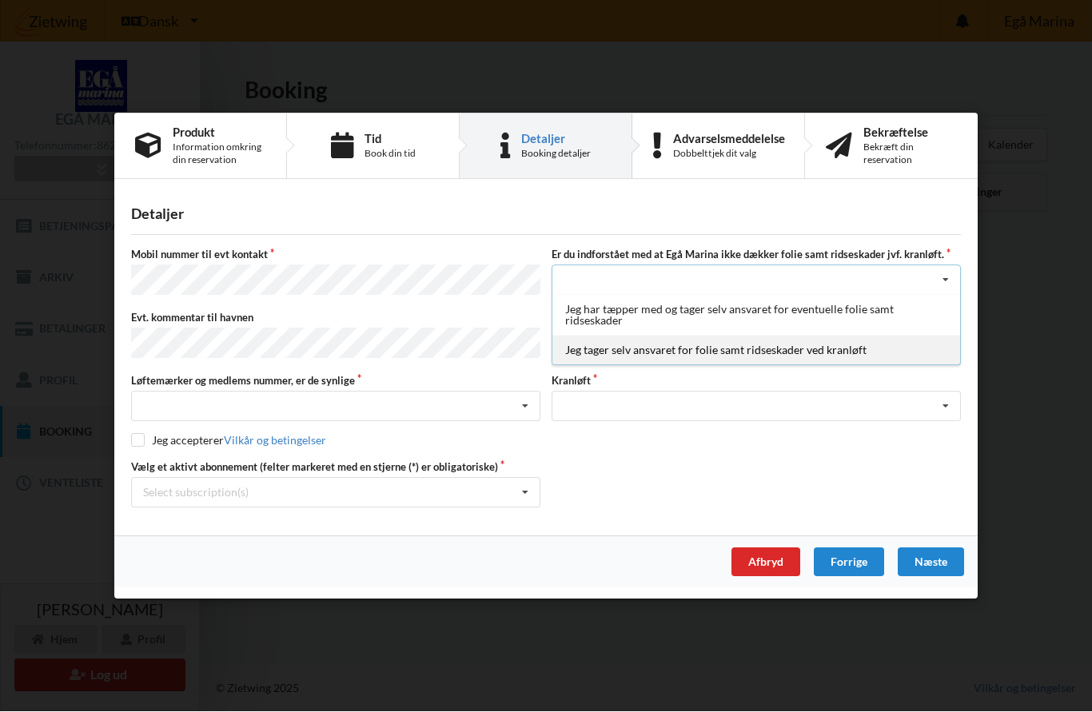
click at [858, 360] on div "Jeg tager selv ansvaret for folie samt ridseskader ved kranløft" at bounding box center [756, 351] width 408 height 30
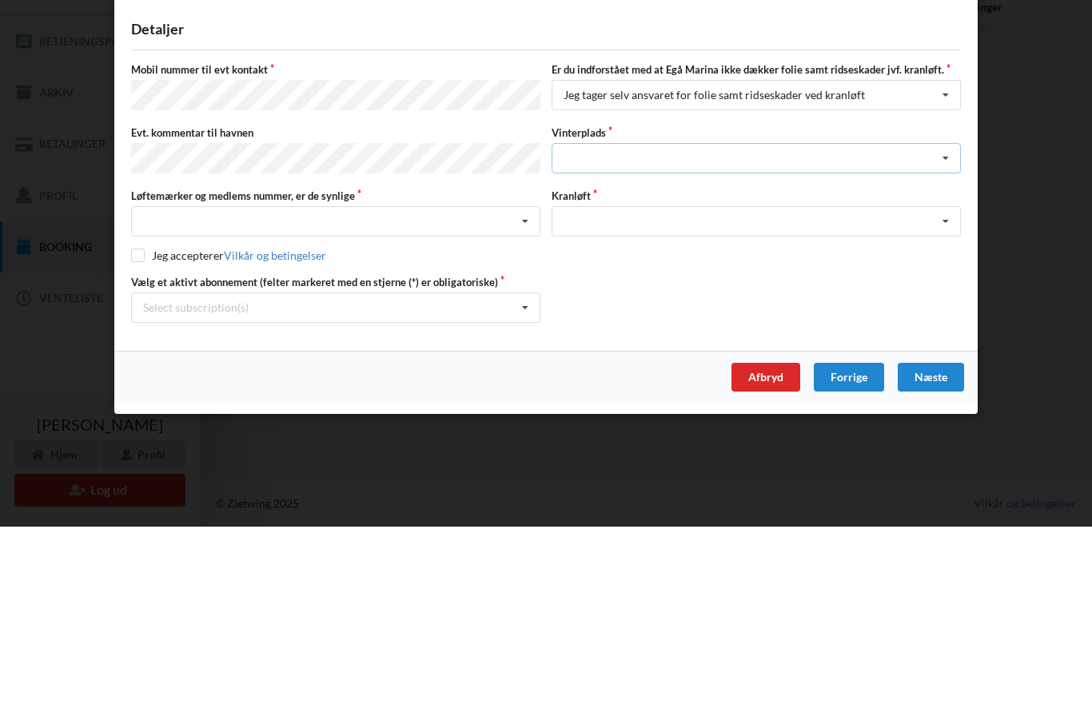
click at [950, 329] on icon at bounding box center [946, 344] width 24 height 30
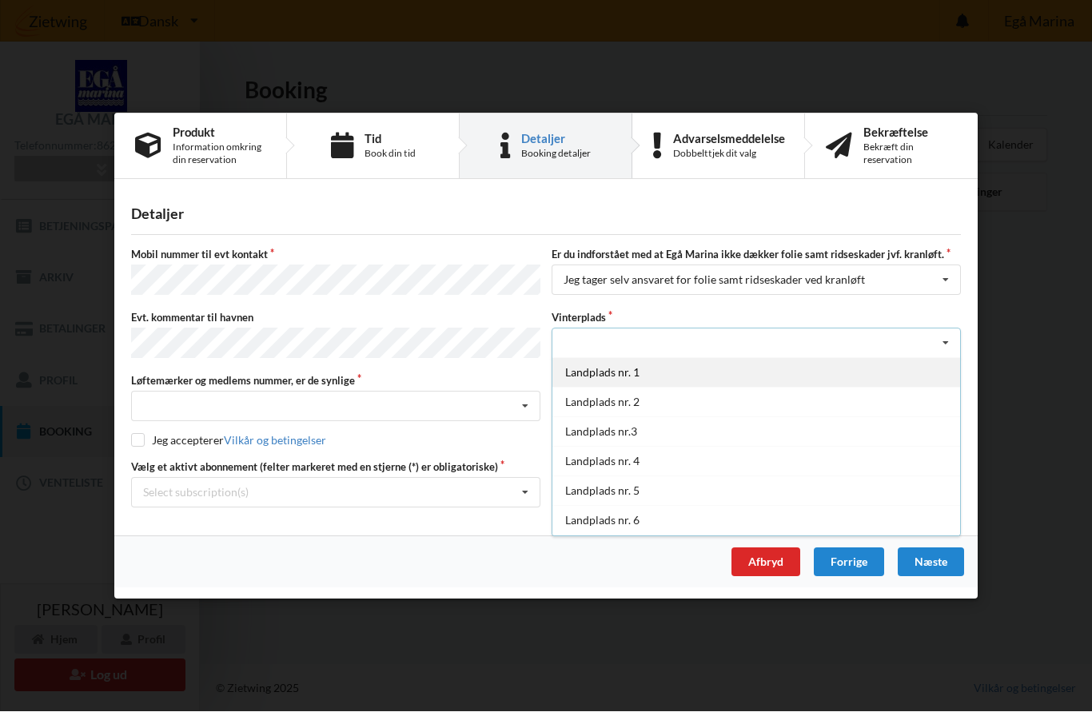
click at [666, 376] on div "Landplads nr. 1" at bounding box center [756, 373] width 408 height 30
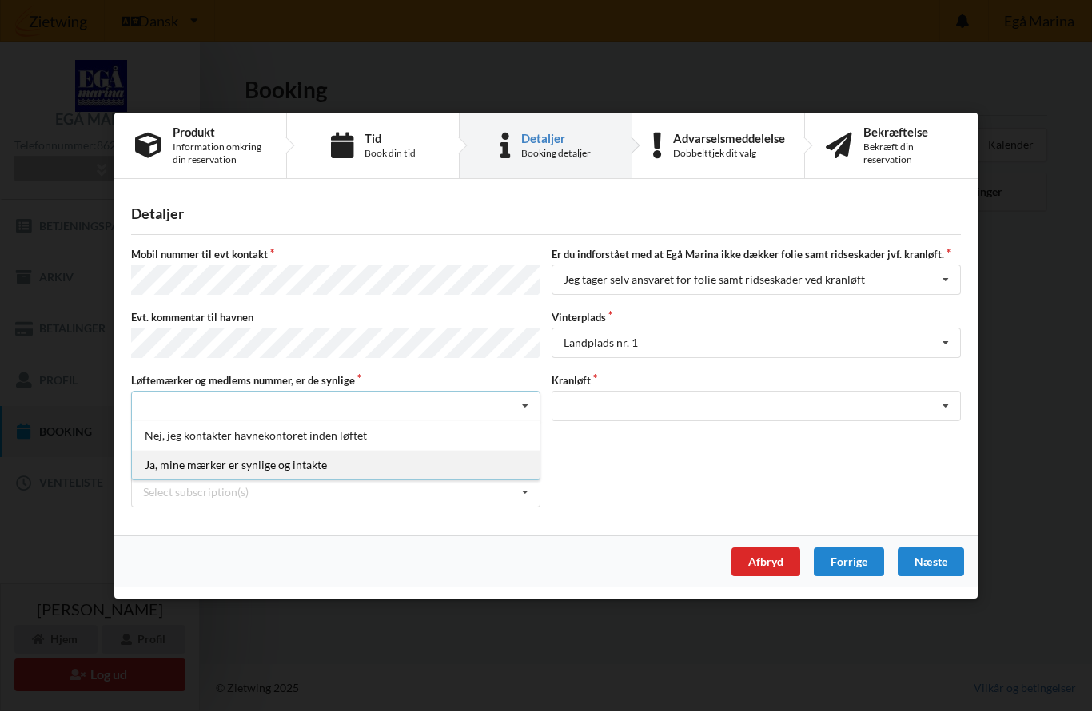
click at [322, 467] on div "Ja, mine mærker er synlige og intakte" at bounding box center [336, 466] width 408 height 30
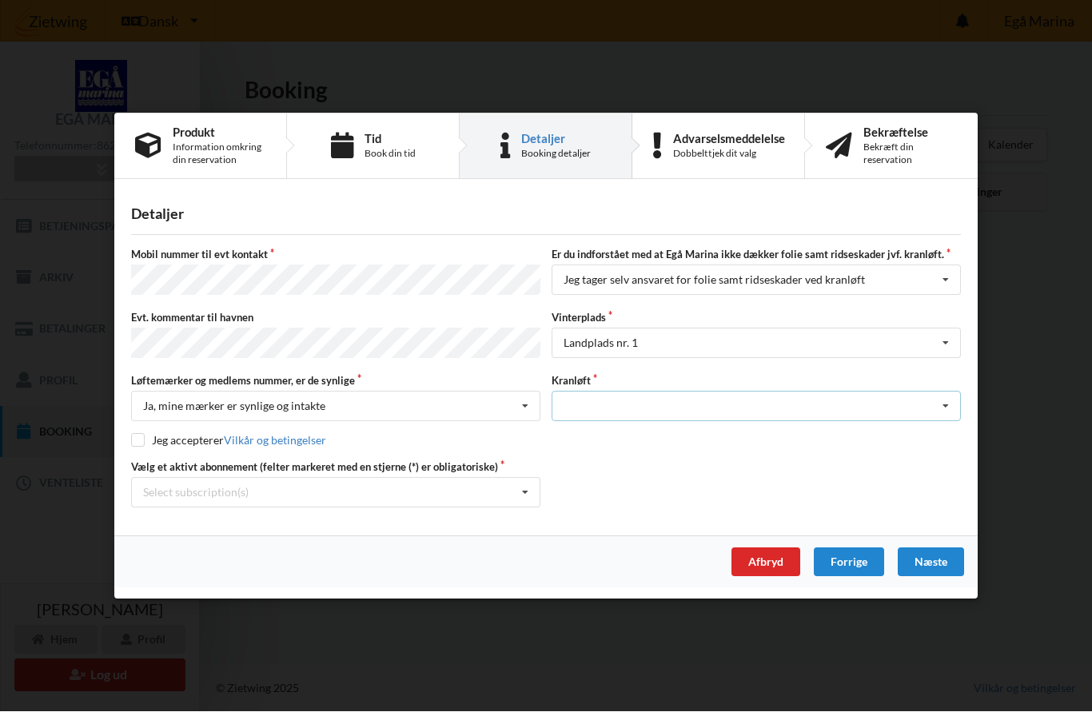
click at [946, 407] on icon at bounding box center [946, 407] width 24 height 30
click at [618, 434] on div "Optagning" at bounding box center [756, 436] width 408 height 30
click at [142, 436] on input "checkbox" at bounding box center [138, 441] width 14 height 14
checkbox input "true"
click at [520, 484] on icon at bounding box center [525, 493] width 24 height 30
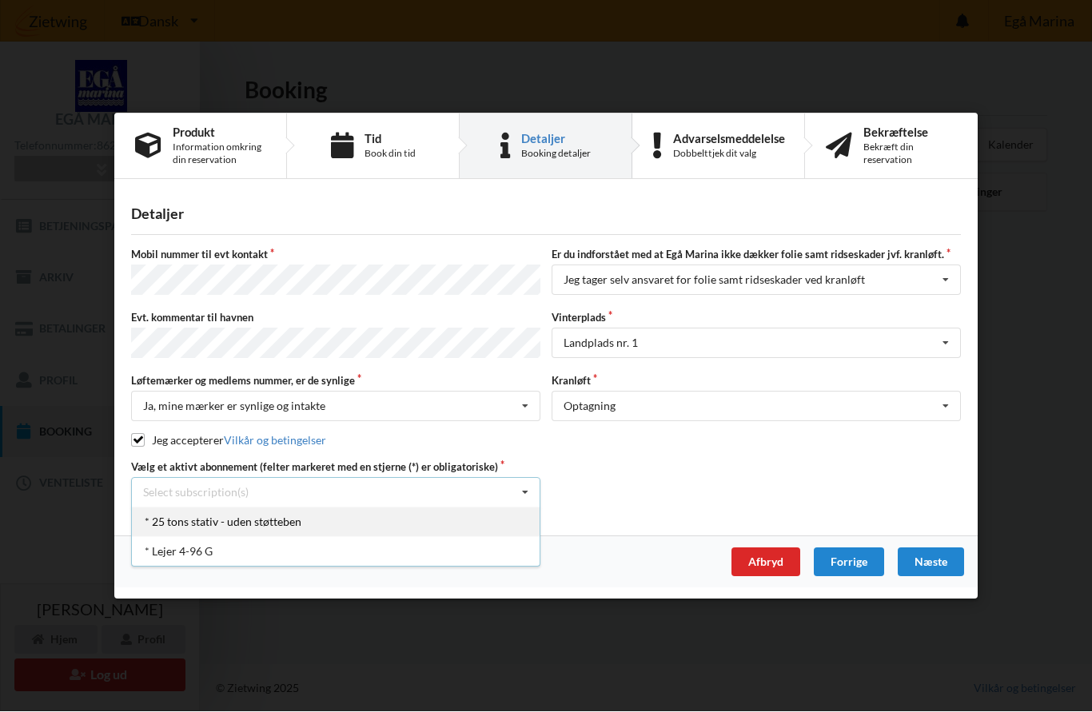
click at [273, 523] on div "* 25 tons stativ - uden støtteben" at bounding box center [336, 522] width 408 height 30
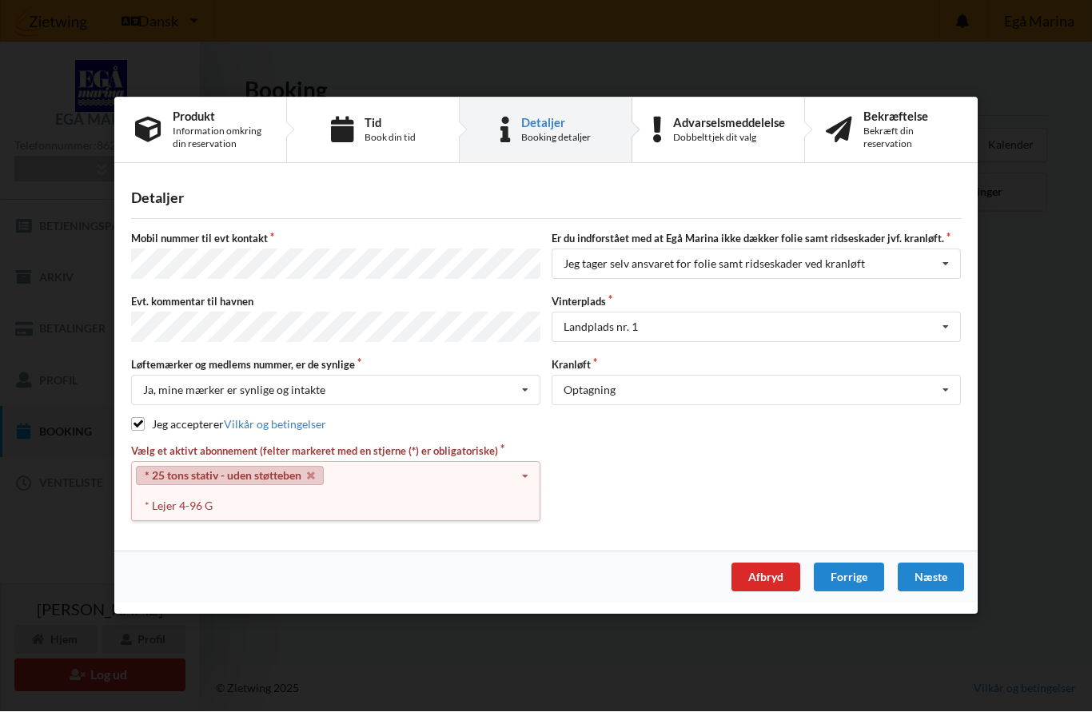
click at [529, 474] on icon at bounding box center [525, 478] width 24 height 30
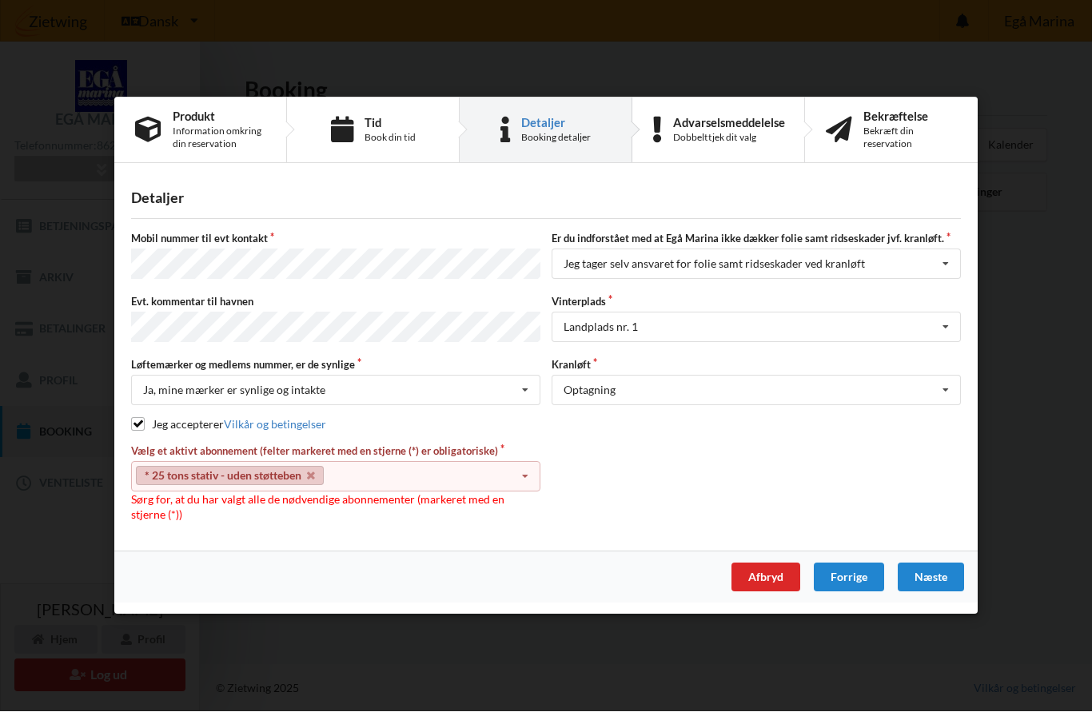
click at [532, 465] on icon at bounding box center [525, 478] width 24 height 30
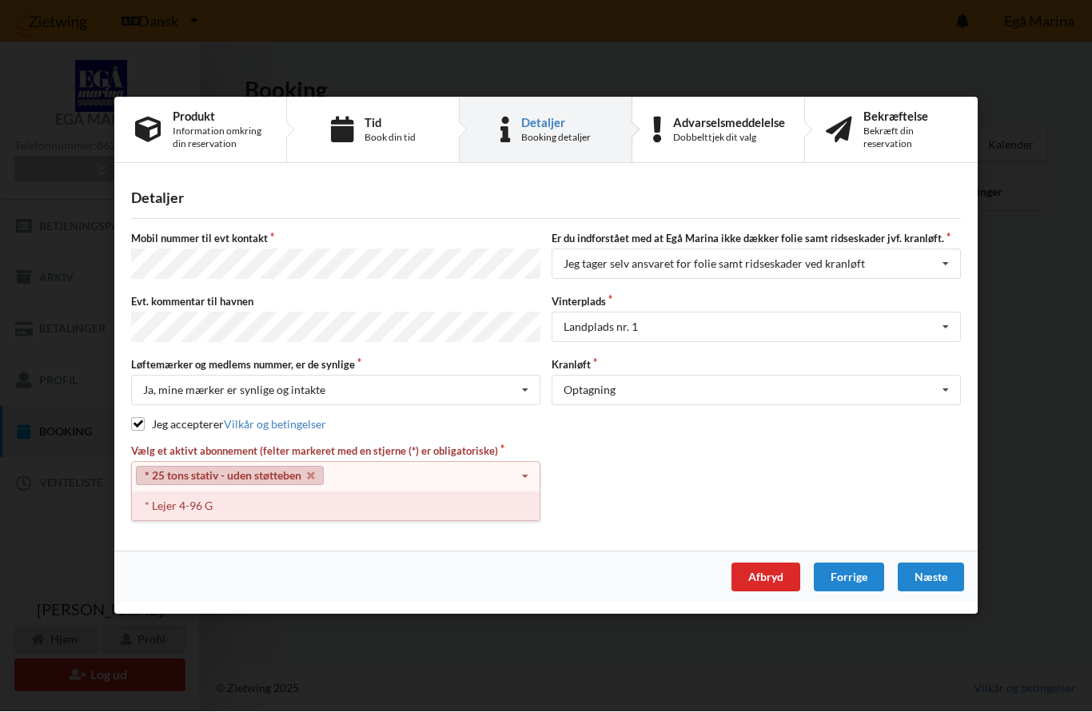
click at [187, 504] on div "* Lejer 4-96 G" at bounding box center [336, 507] width 408 height 30
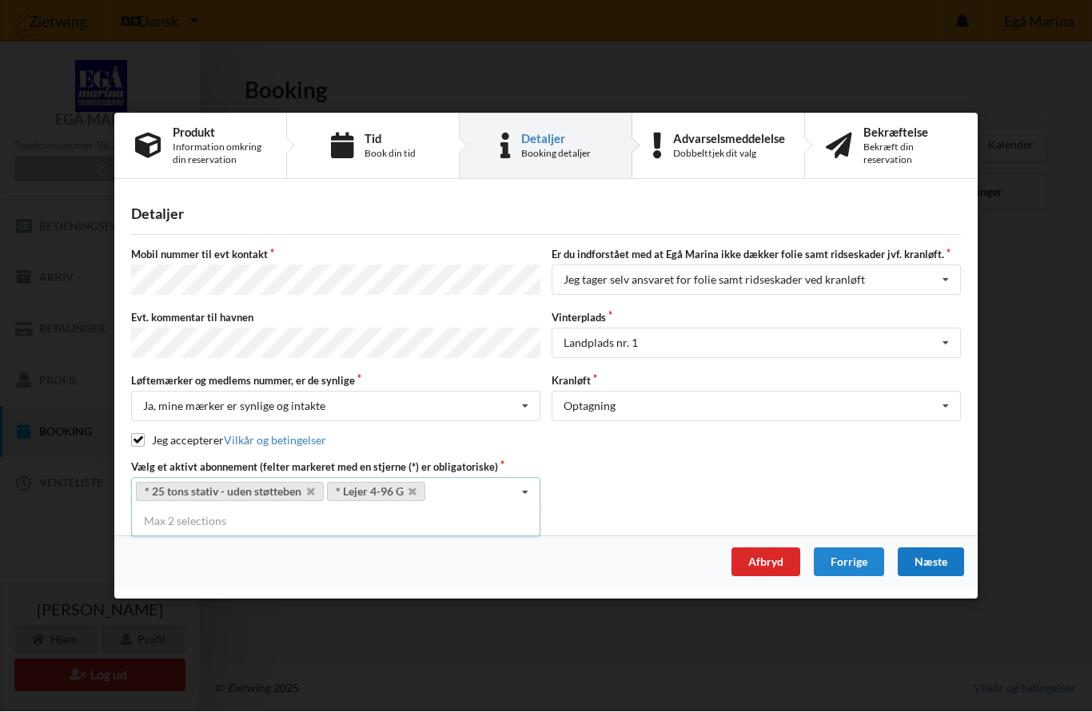
click at [947, 556] on div "Næste" at bounding box center [931, 562] width 66 height 29
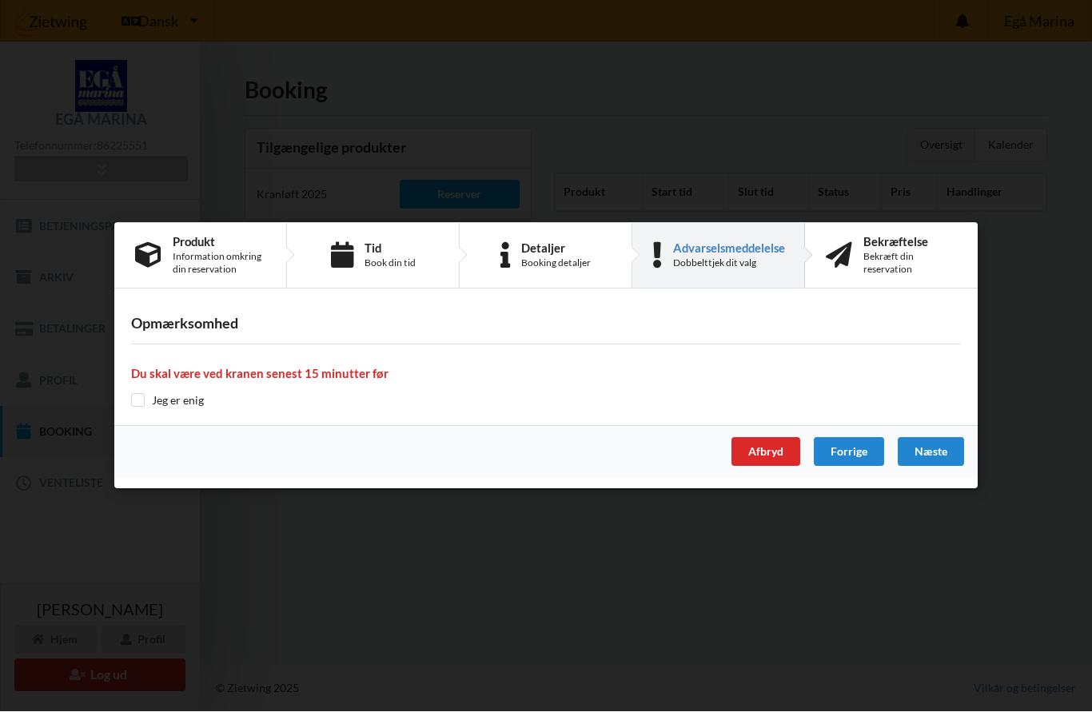
click at [139, 400] on input "checkbox" at bounding box center [138, 401] width 14 height 14
checkbox input "true"
click at [938, 462] on div "Næste" at bounding box center [931, 452] width 66 height 29
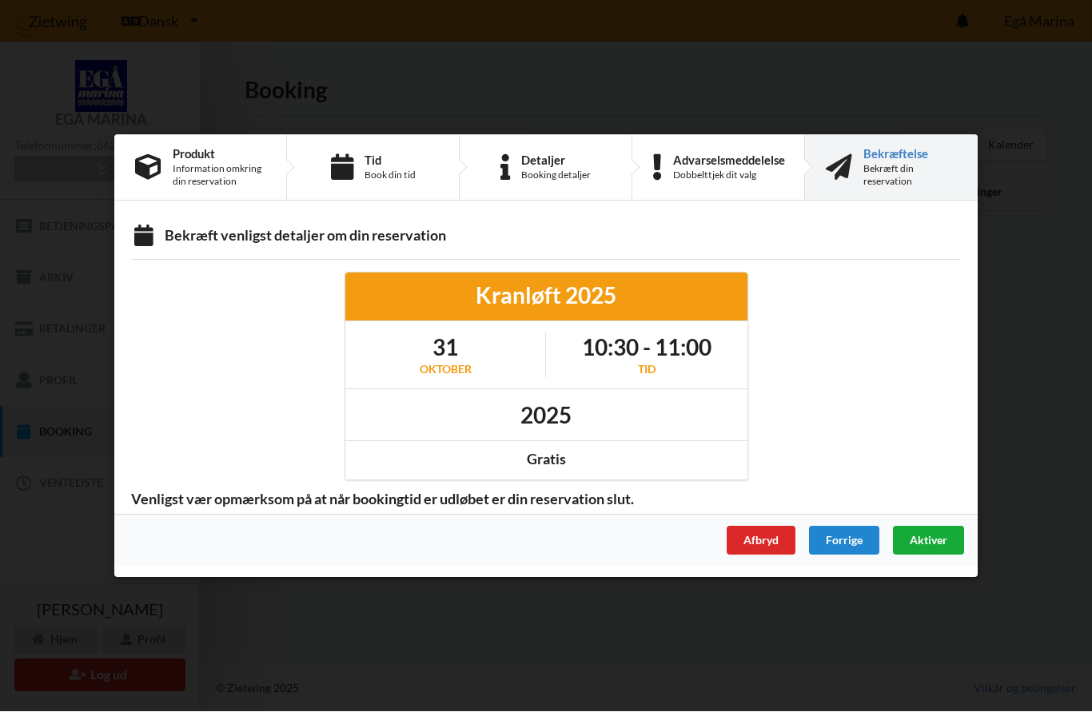
click at [936, 544] on span "Aktiver" at bounding box center [929, 540] width 38 height 14
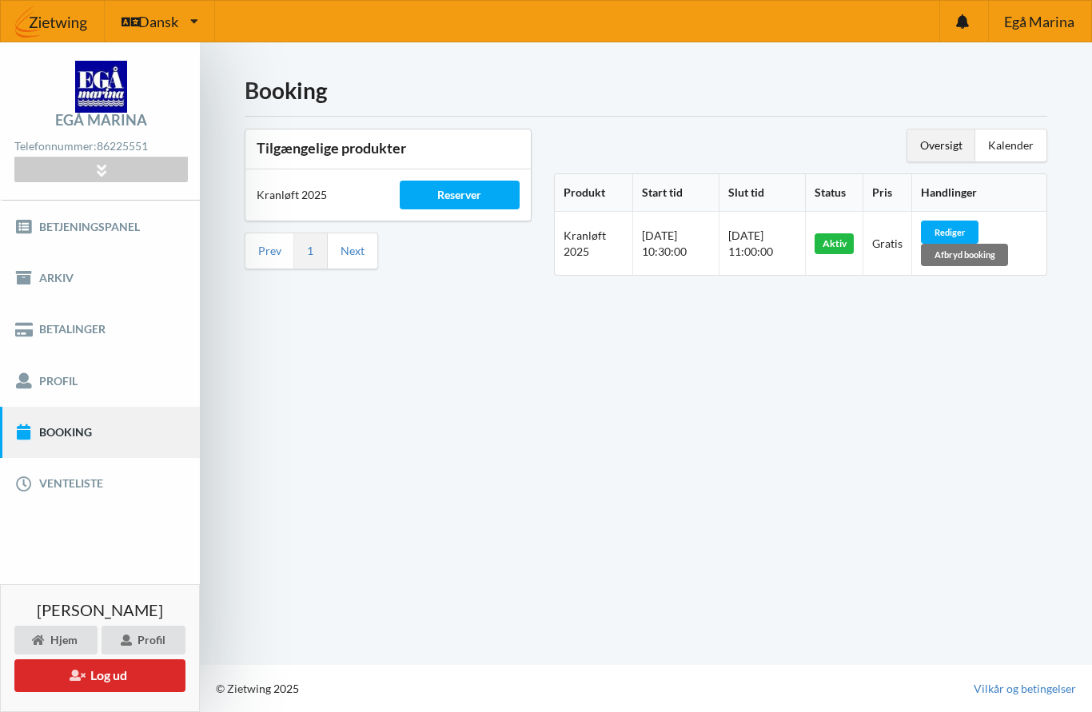
scroll to position [0, 0]
